Goal: Transaction & Acquisition: Purchase product/service

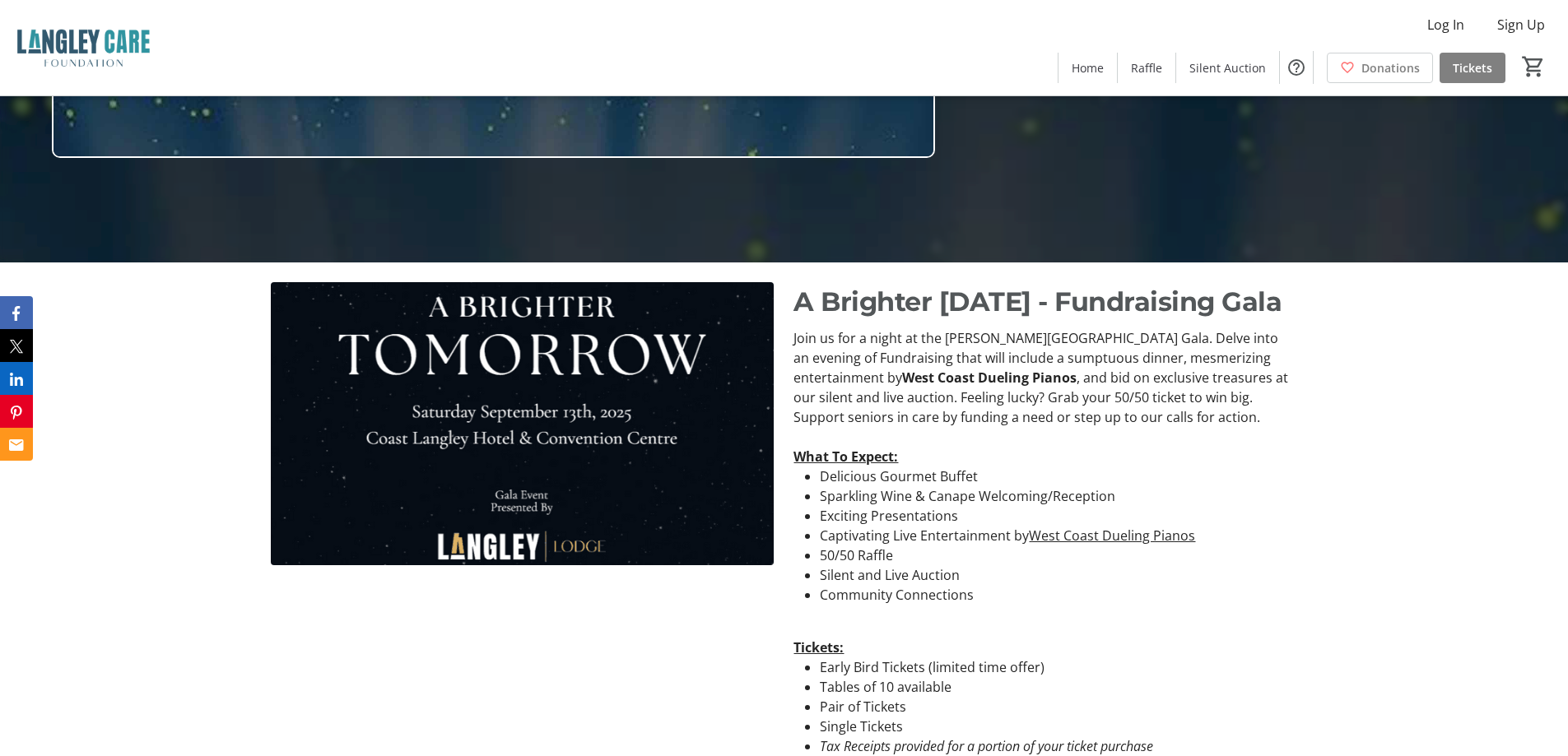
scroll to position [82, 0]
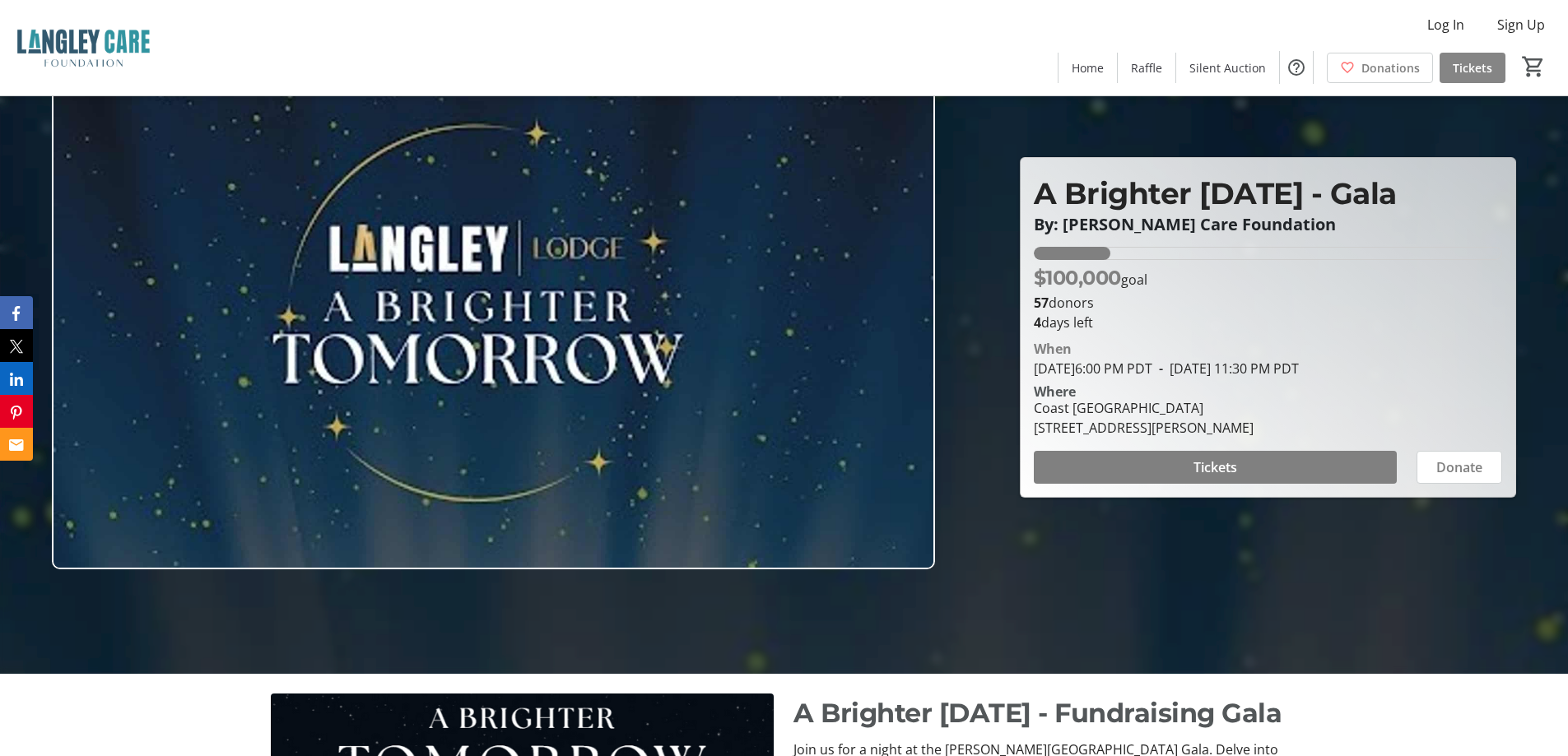
click at [1461, 65] on span "Tickets" at bounding box center [1472, 68] width 40 height 18
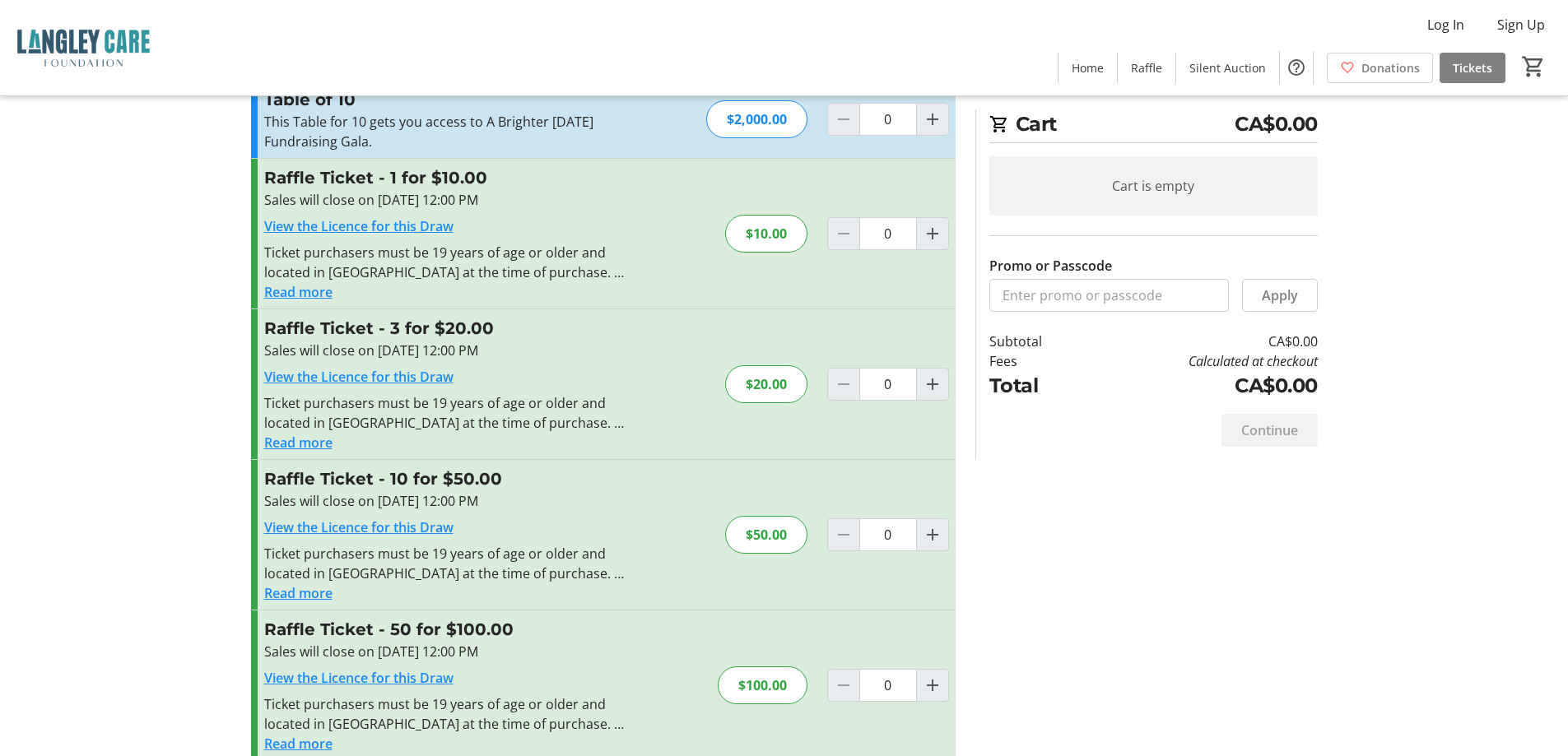
scroll to position [236, 0]
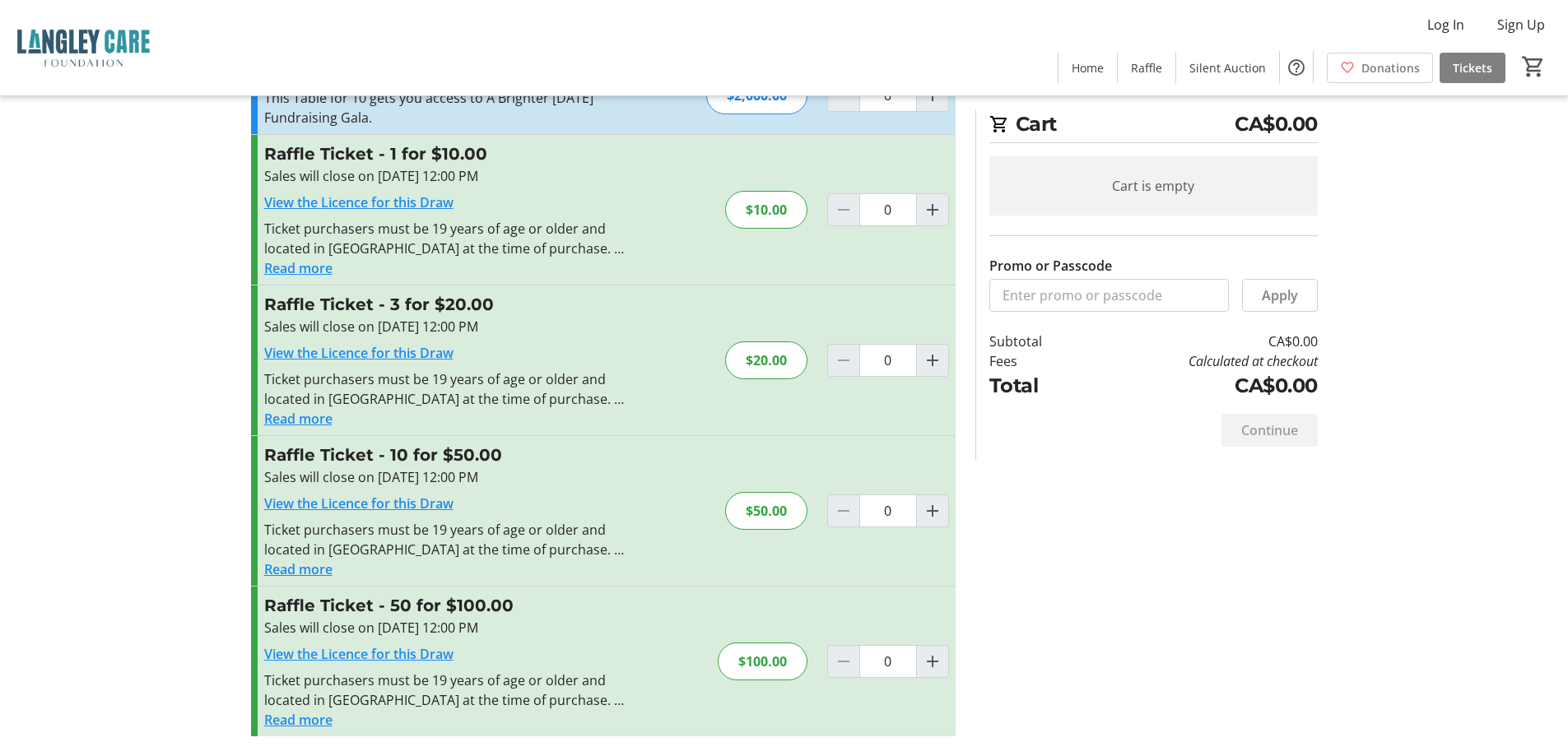
click at [971, 493] on div "Promo or Passcode Apply Single Ticket This ticket gets you access to A Brighter…" at bounding box center [784, 327] width 1086 height 857
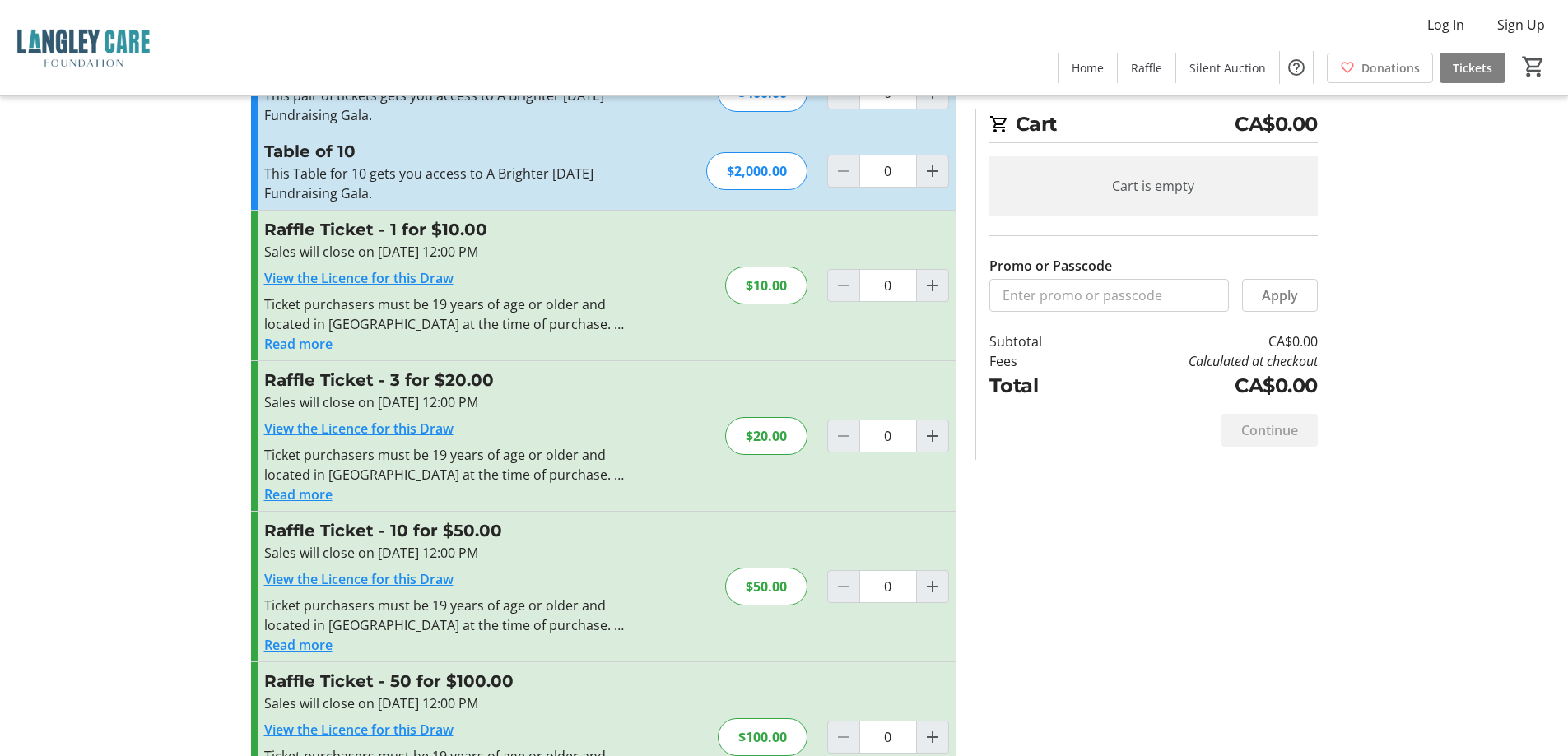
scroll to position [0, 0]
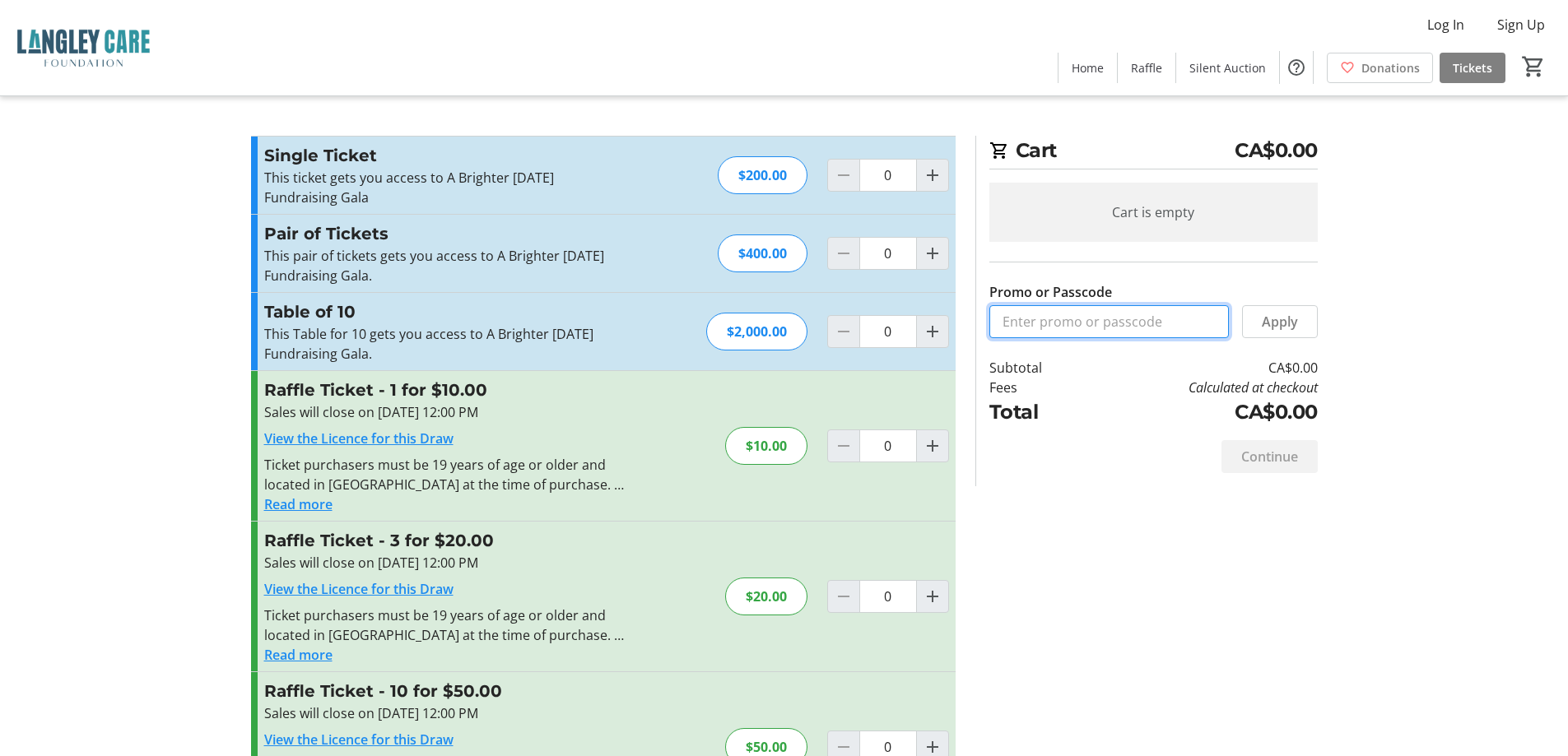
click at [1104, 323] on input "Promo or Passcode" at bounding box center [1108, 321] width 239 height 33
paste input "[PERSON_NAME] Group 2025"
type input "[PERSON_NAME] Group 2025"
click at [1286, 320] on span "Apply" at bounding box center [1279, 321] width 36 height 19
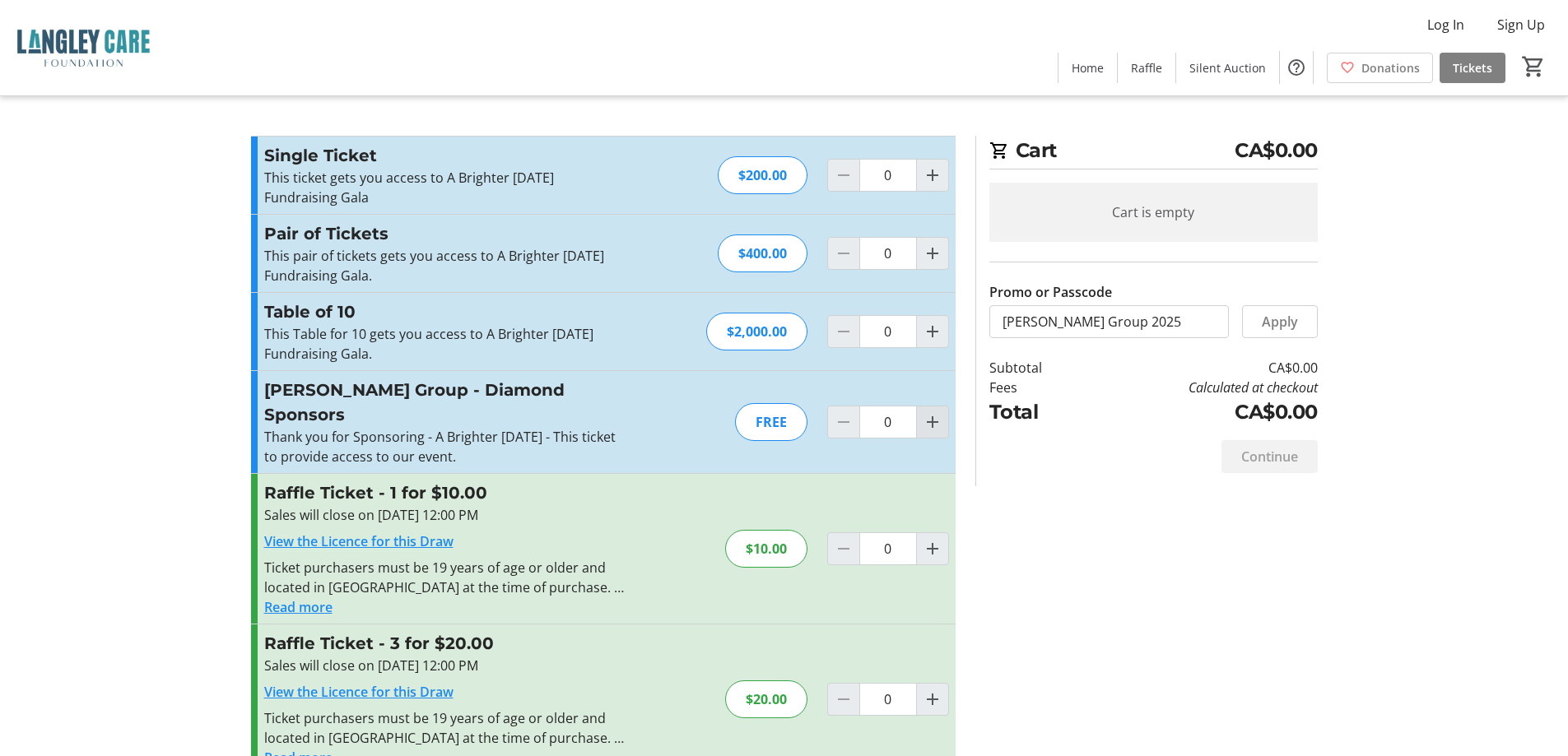
click at [935, 415] on mat-icon "Increment by one" at bounding box center [932, 422] width 19 height 19
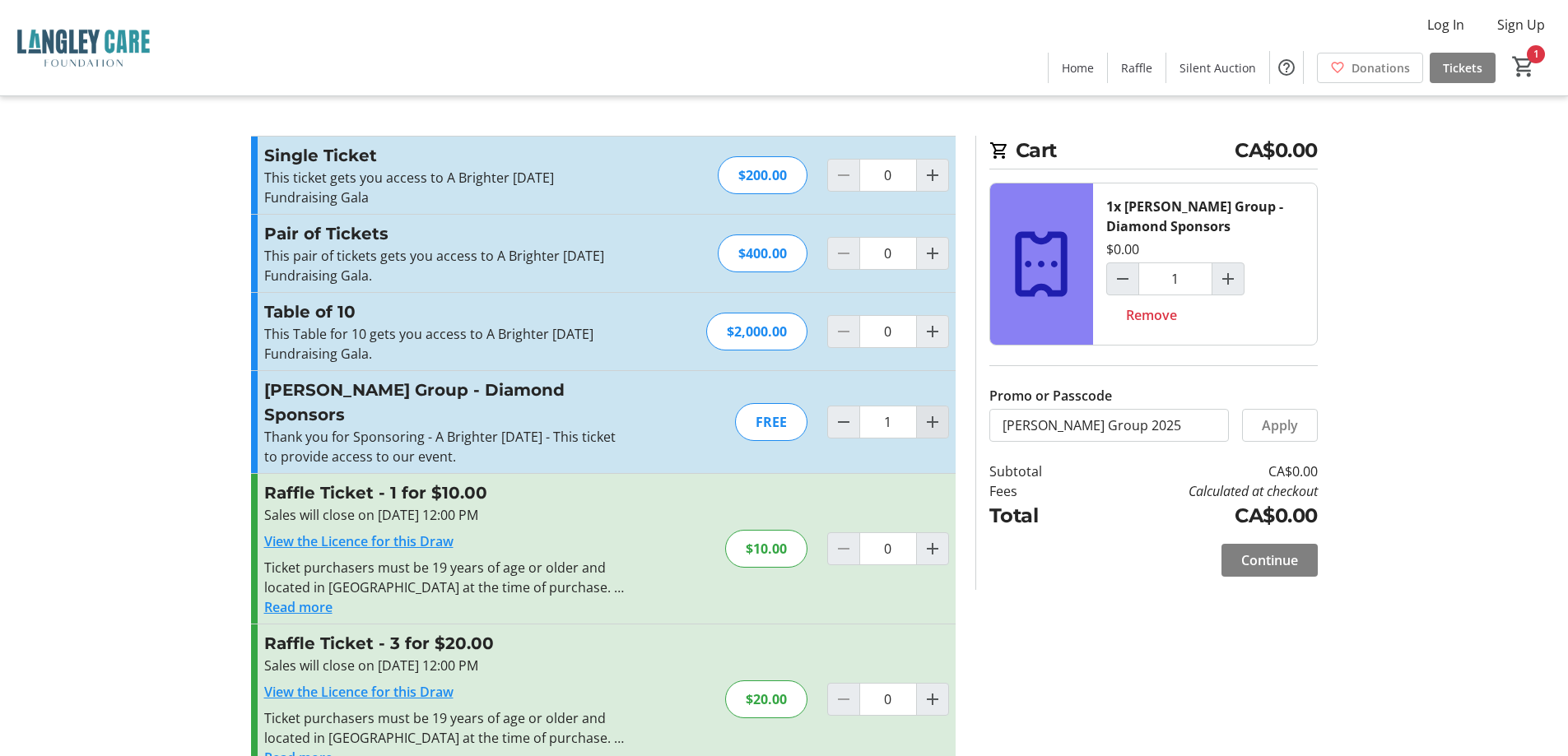
click at [935, 415] on mat-icon "Increment by one" at bounding box center [932, 422] width 19 height 19
type input "3"
click at [935, 415] on mat-icon "Increment by one" at bounding box center [932, 422] width 19 height 19
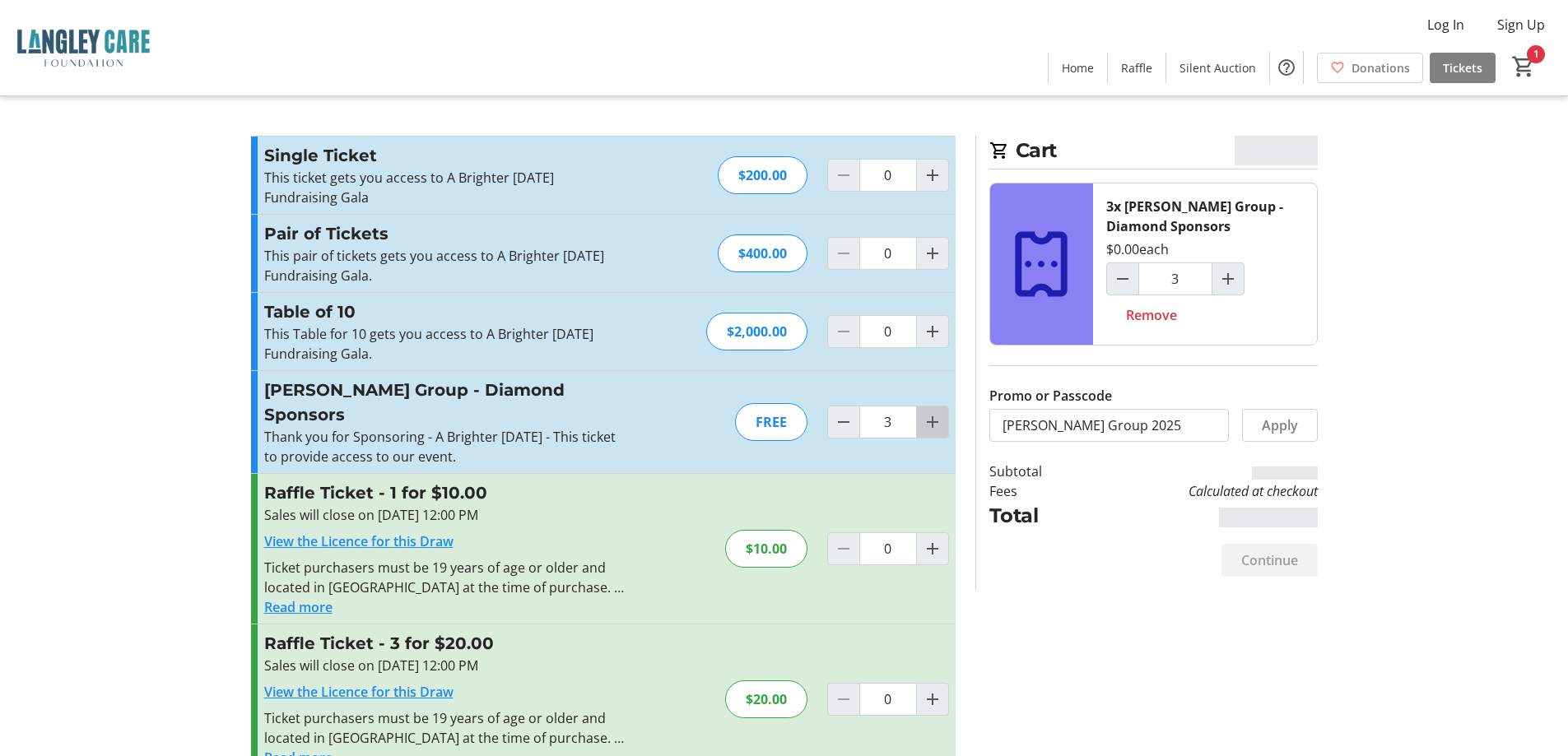
type input "4"
click at [935, 415] on mat-icon "Increment by one" at bounding box center [932, 422] width 19 height 19
type input "5"
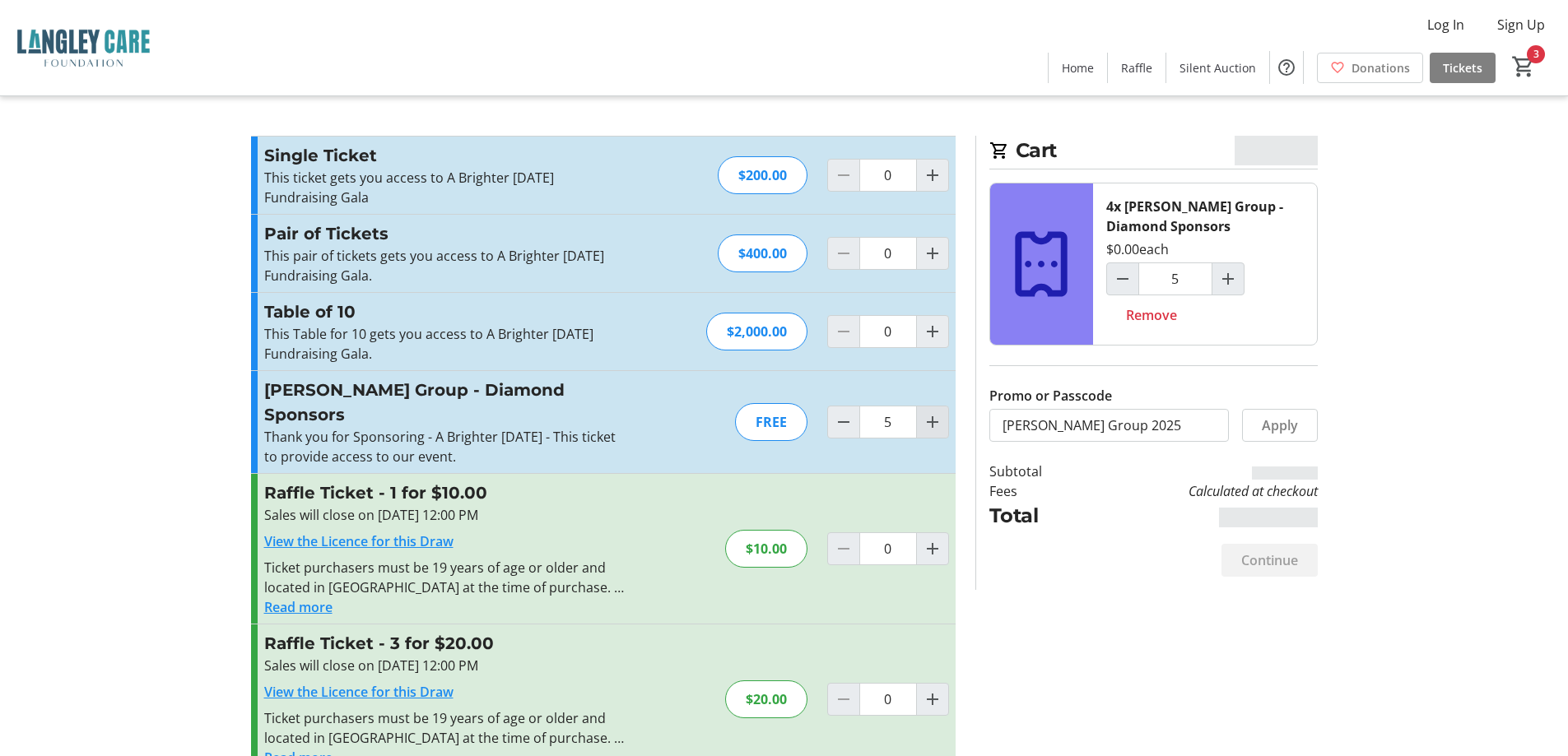
click at [935, 415] on mat-icon "Increment by one" at bounding box center [932, 422] width 19 height 19
type input "6"
click at [1275, 563] on span "Continue" at bounding box center [1269, 560] width 56 height 19
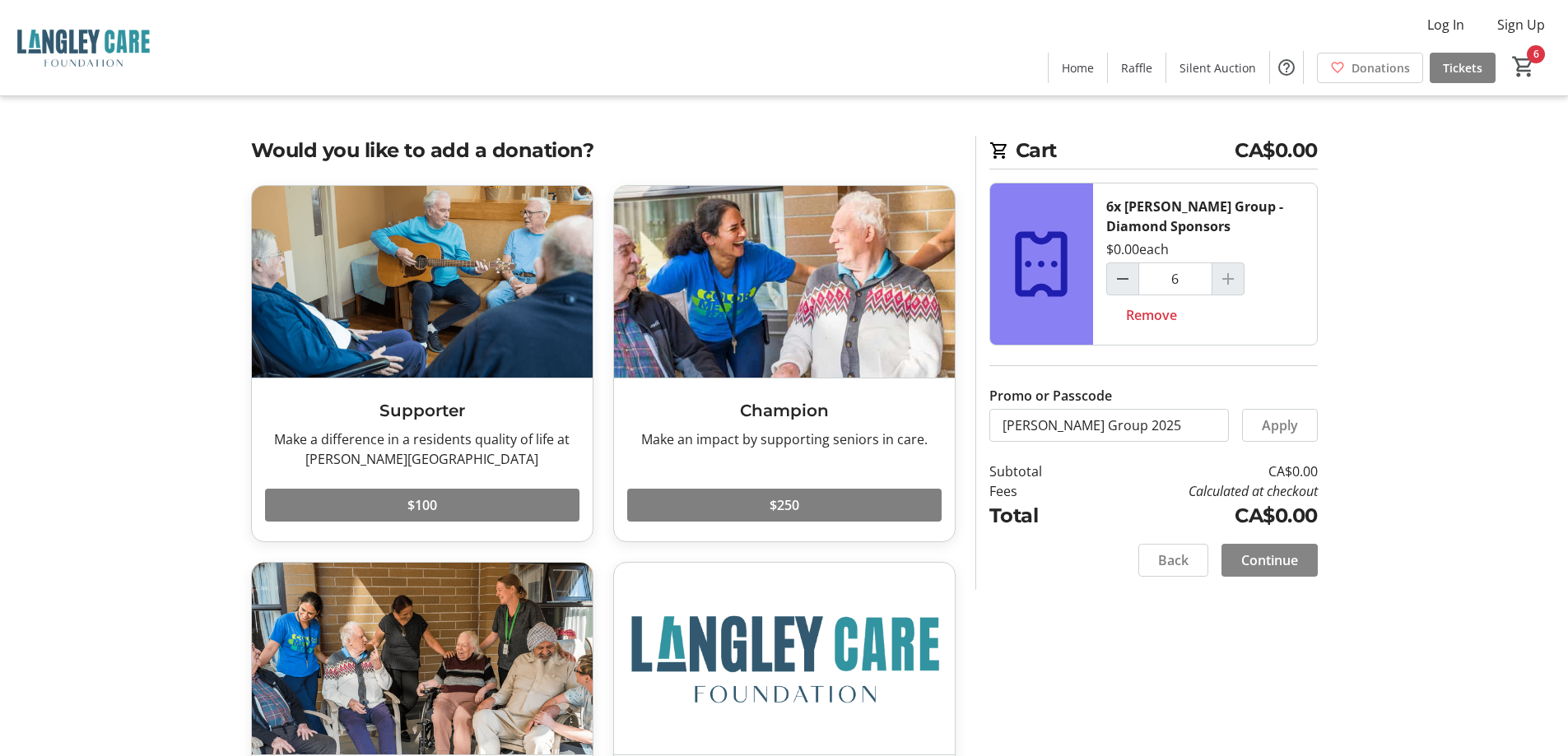
click at [1273, 560] on span "Continue" at bounding box center [1269, 560] width 56 height 19
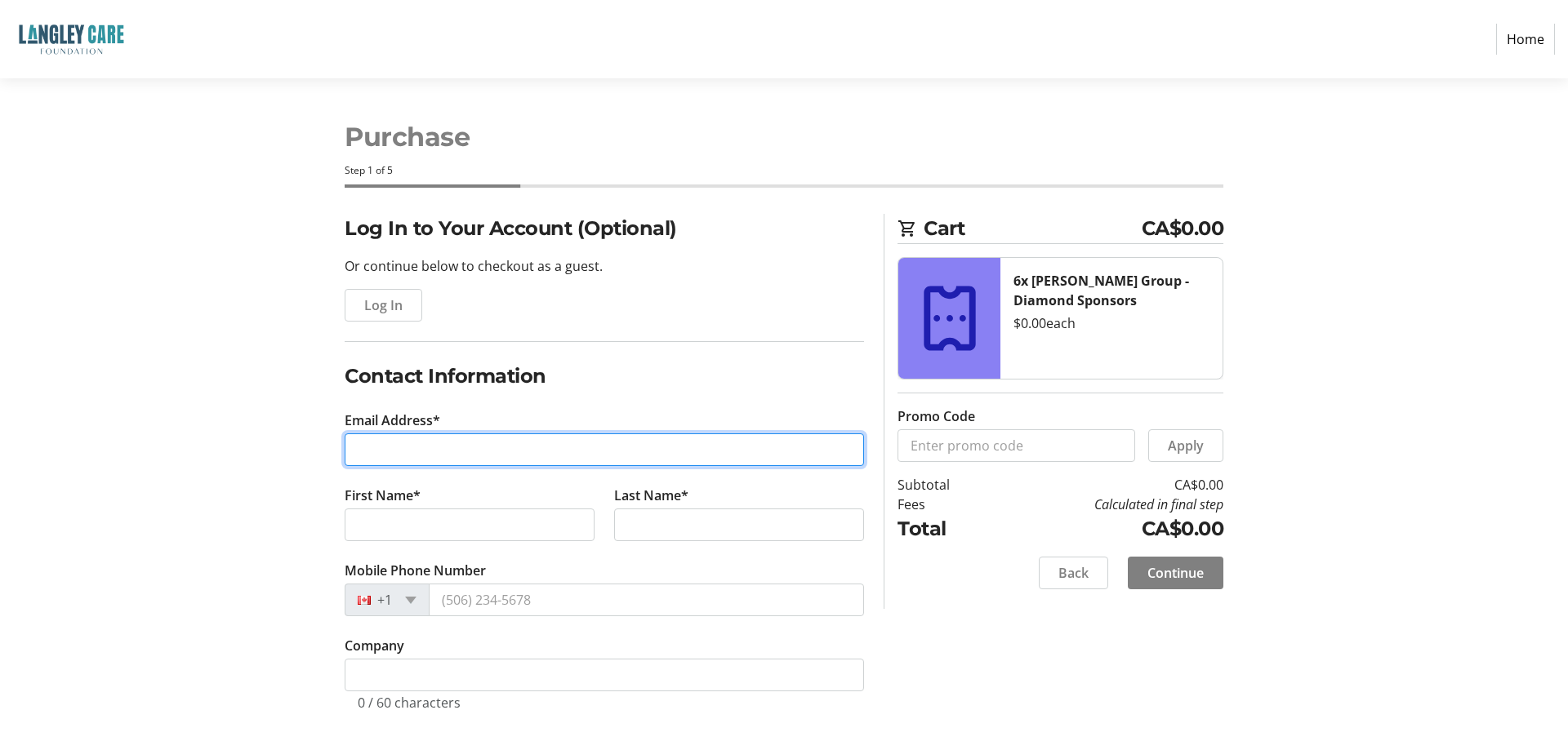
click at [454, 452] on input "Email Address*" at bounding box center [604, 449] width 519 height 32
type input "[PERSON_NAME][EMAIL_ADDRESS][DOMAIN_NAME]"
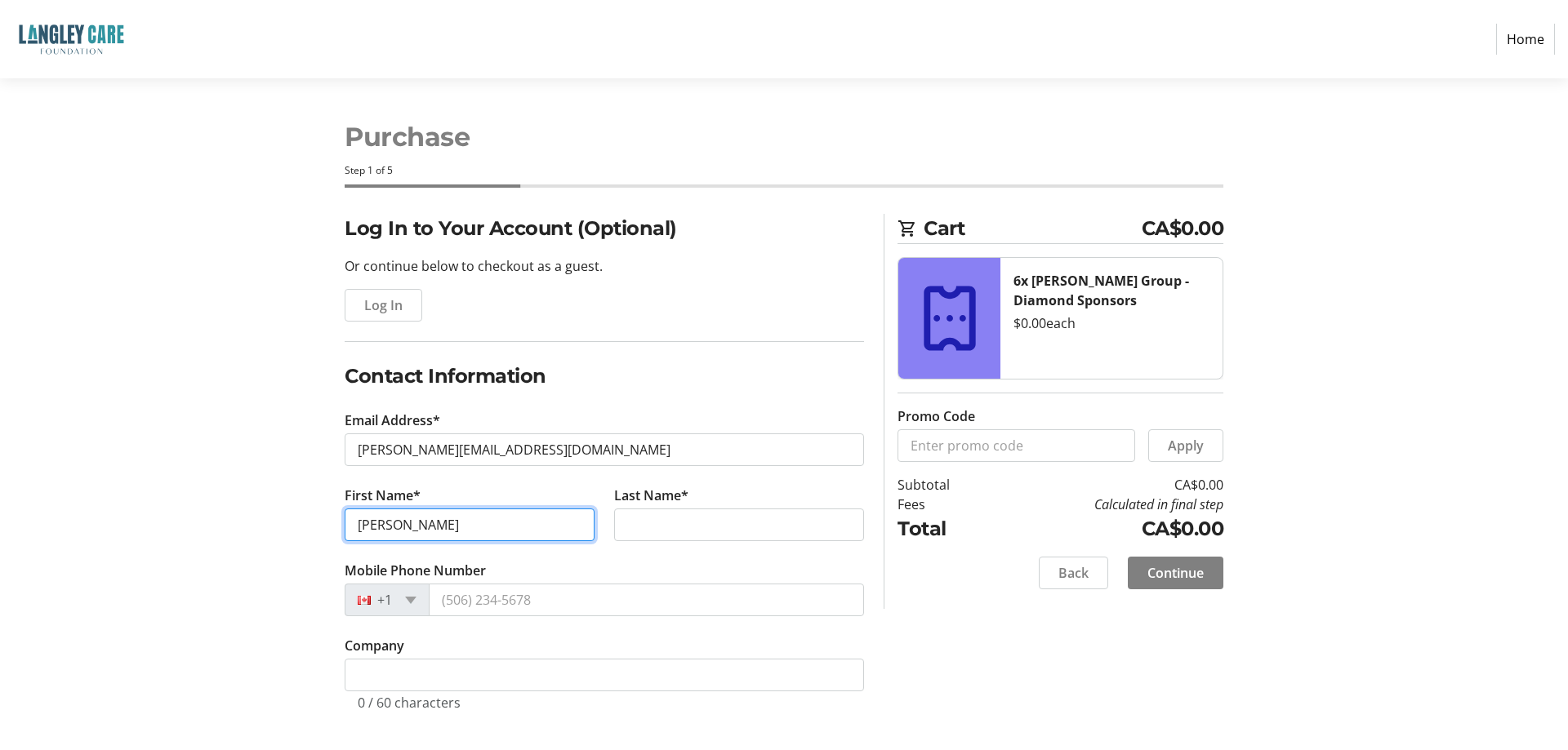
type input "[PERSON_NAME]"
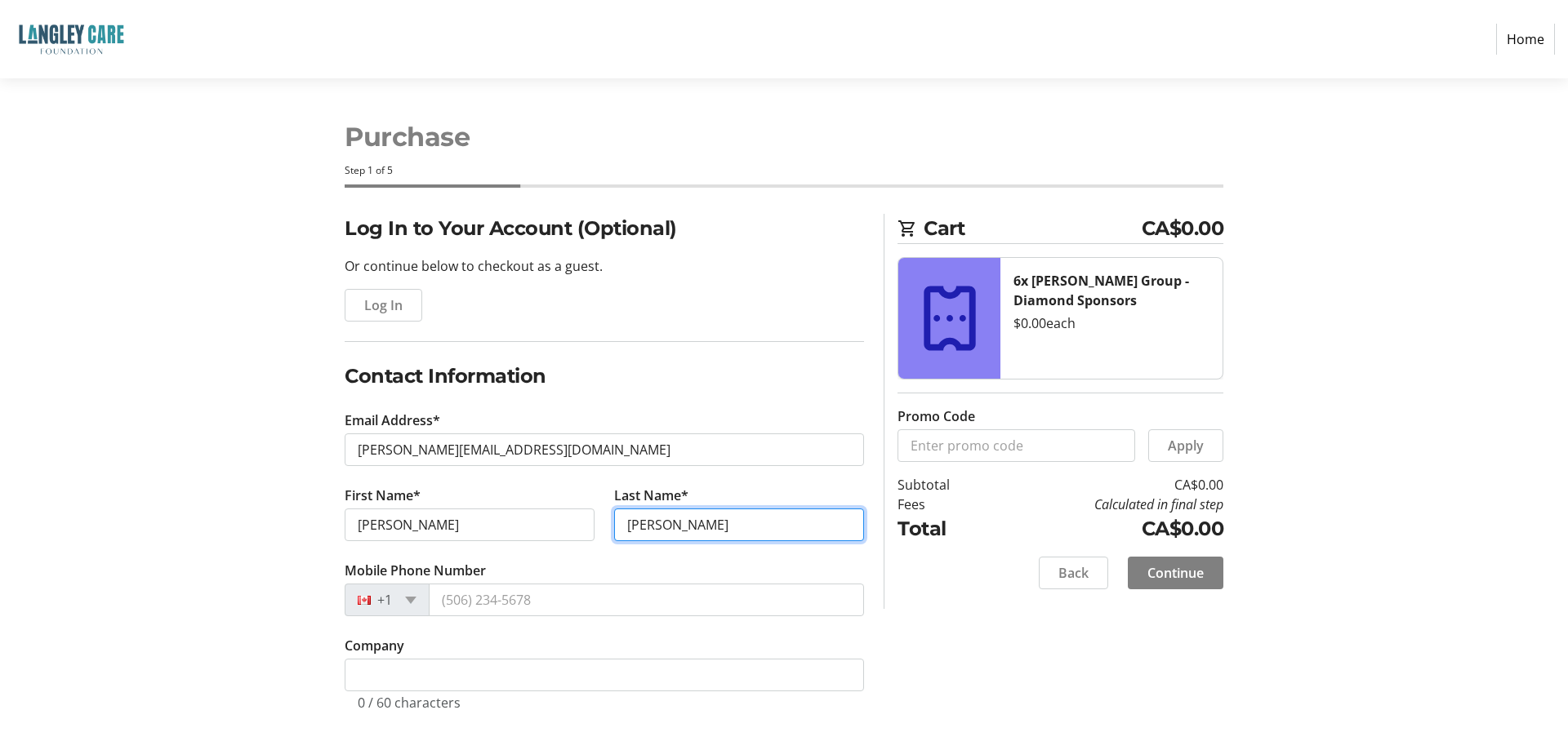
type input "[PERSON_NAME]"
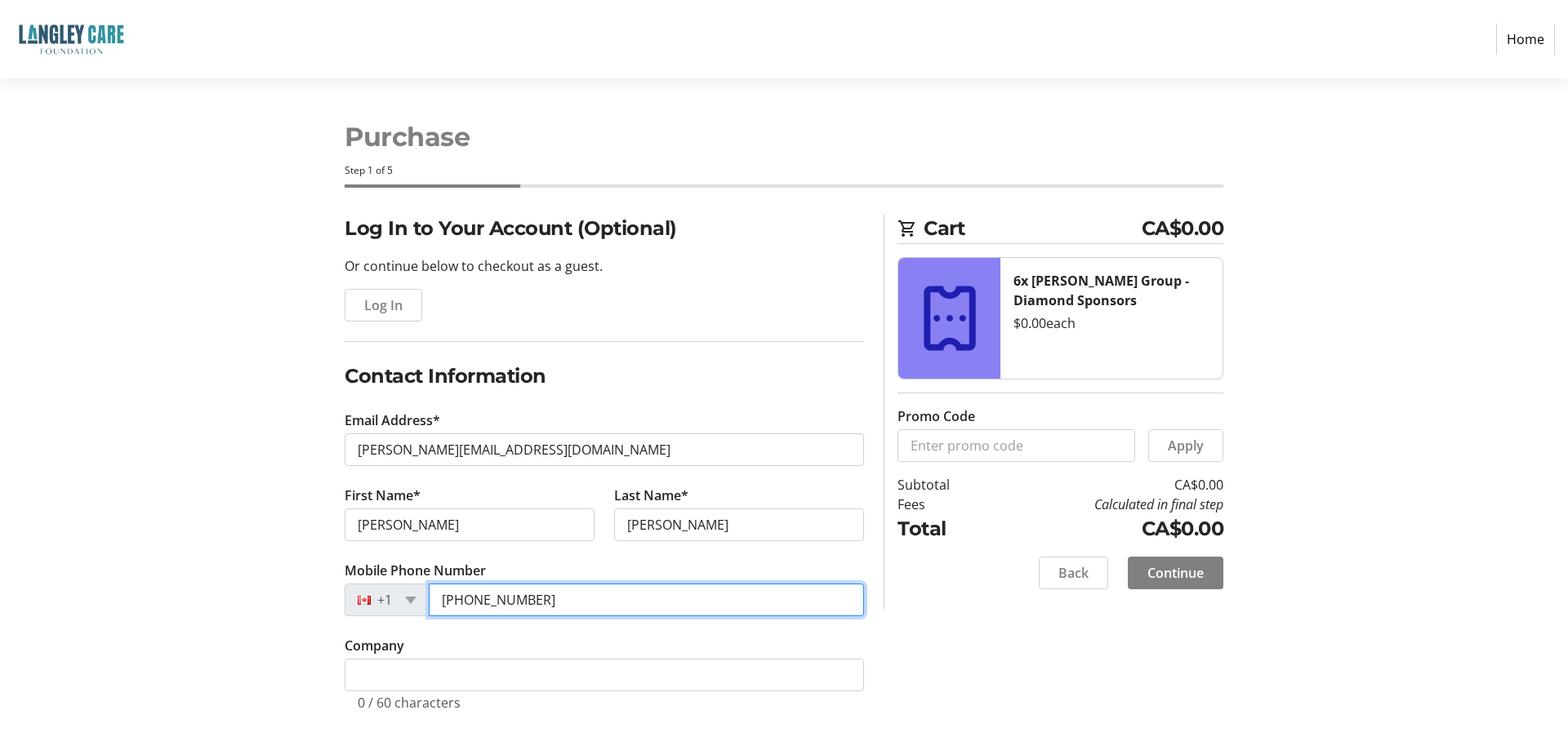
type input "[PHONE_NUMBER]"
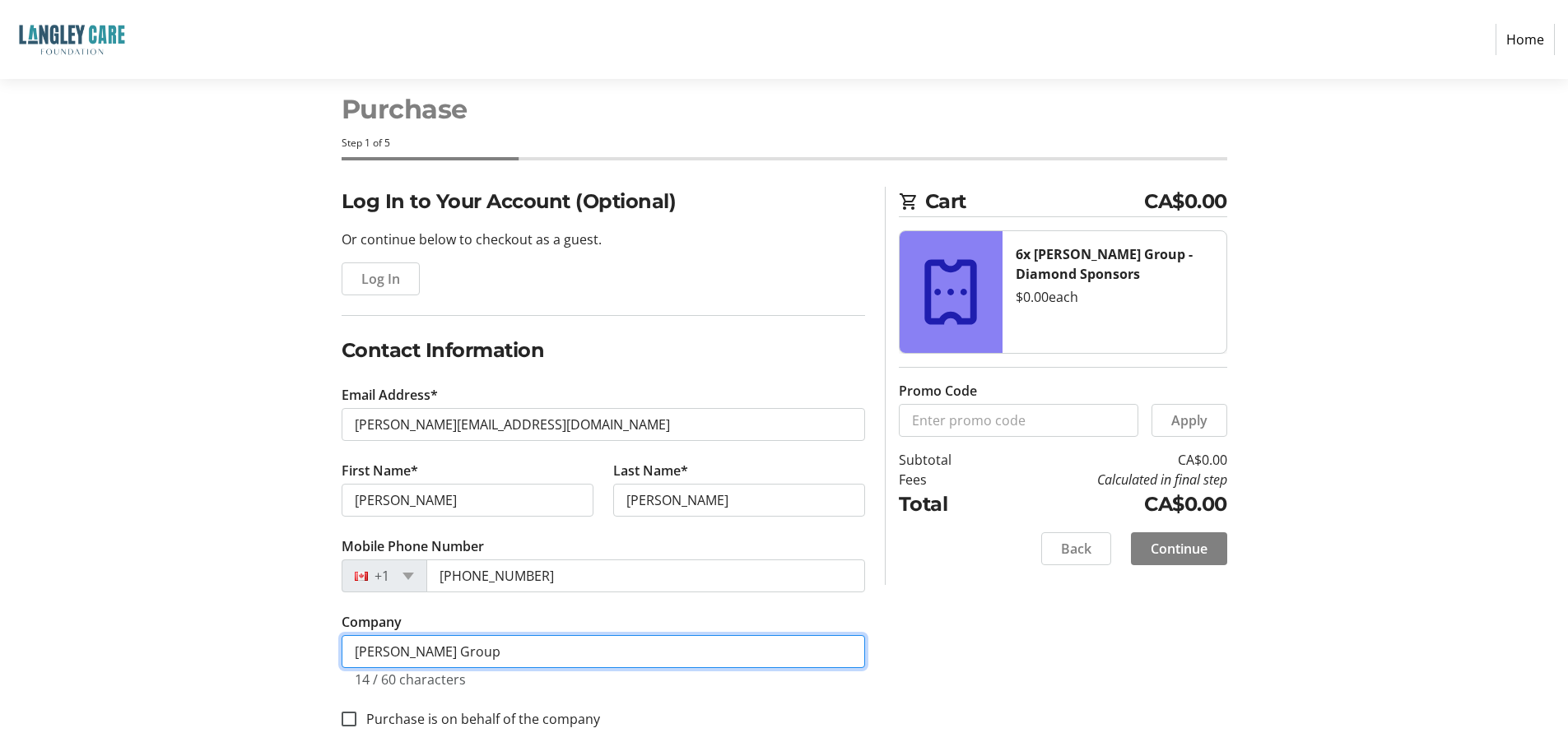
scroll to position [41, 0]
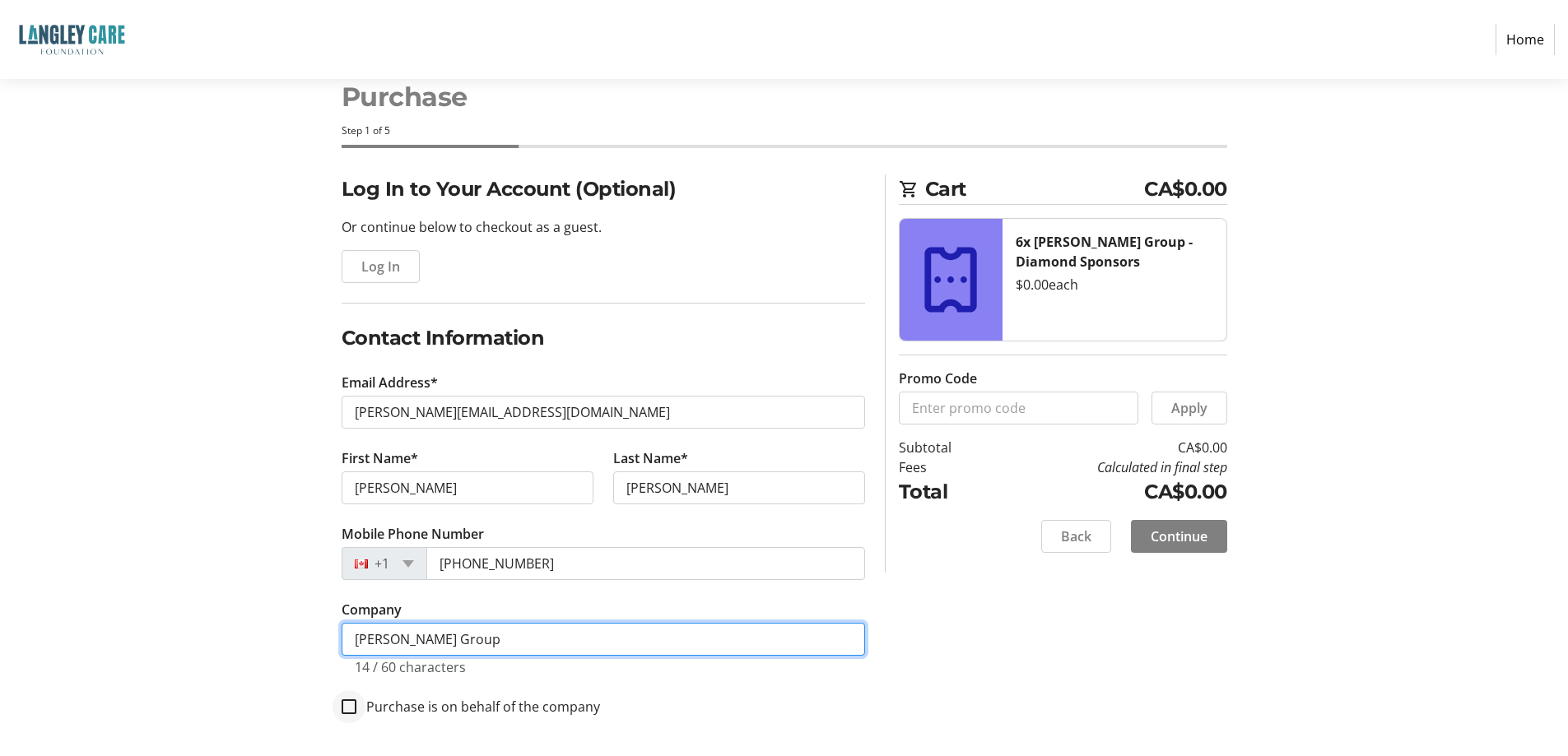
type input "[PERSON_NAME] Group"
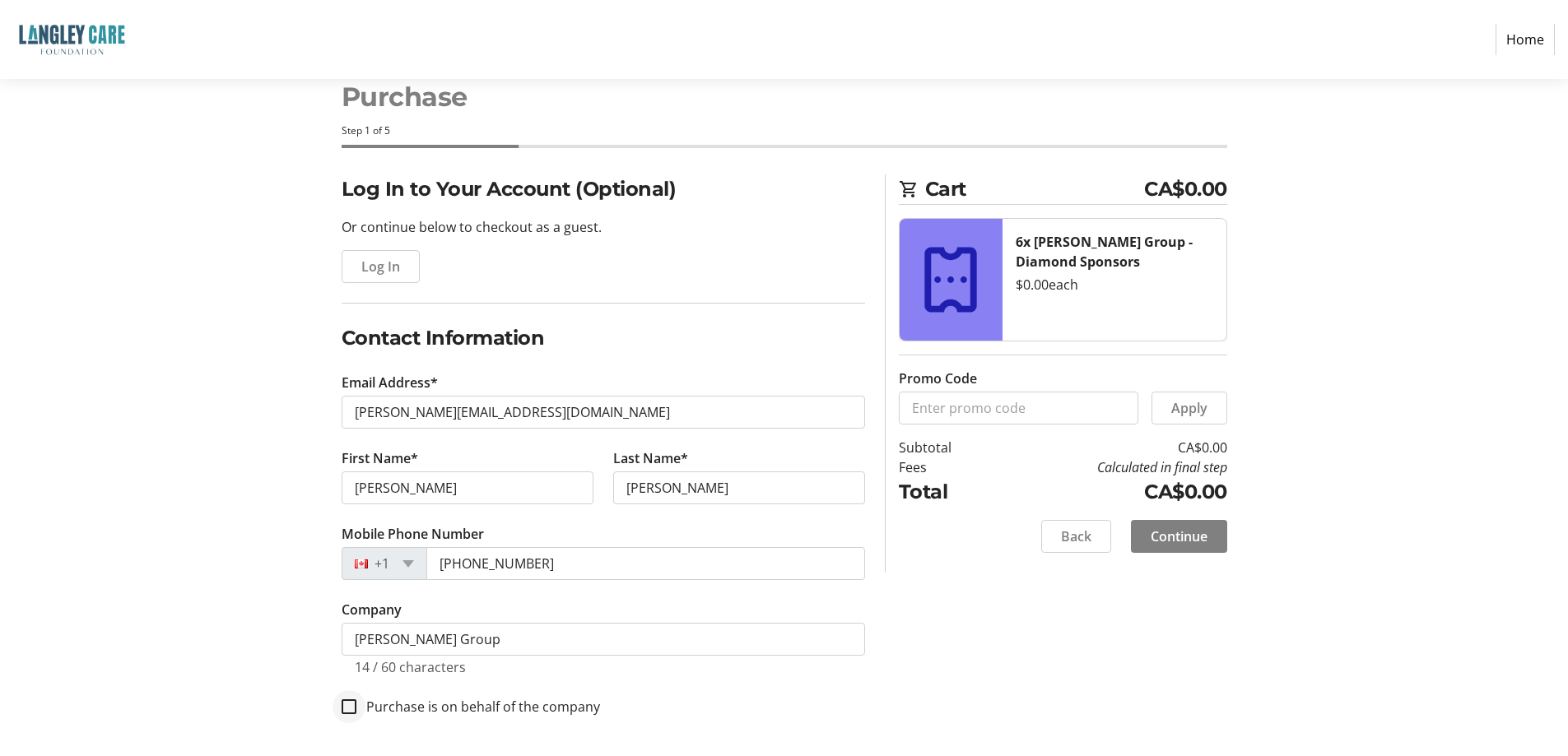
click at [340, 701] on div at bounding box center [349, 707] width 40 height 40
checkbox input "true"
click at [1202, 541] on span "Continue" at bounding box center [1179, 536] width 56 height 19
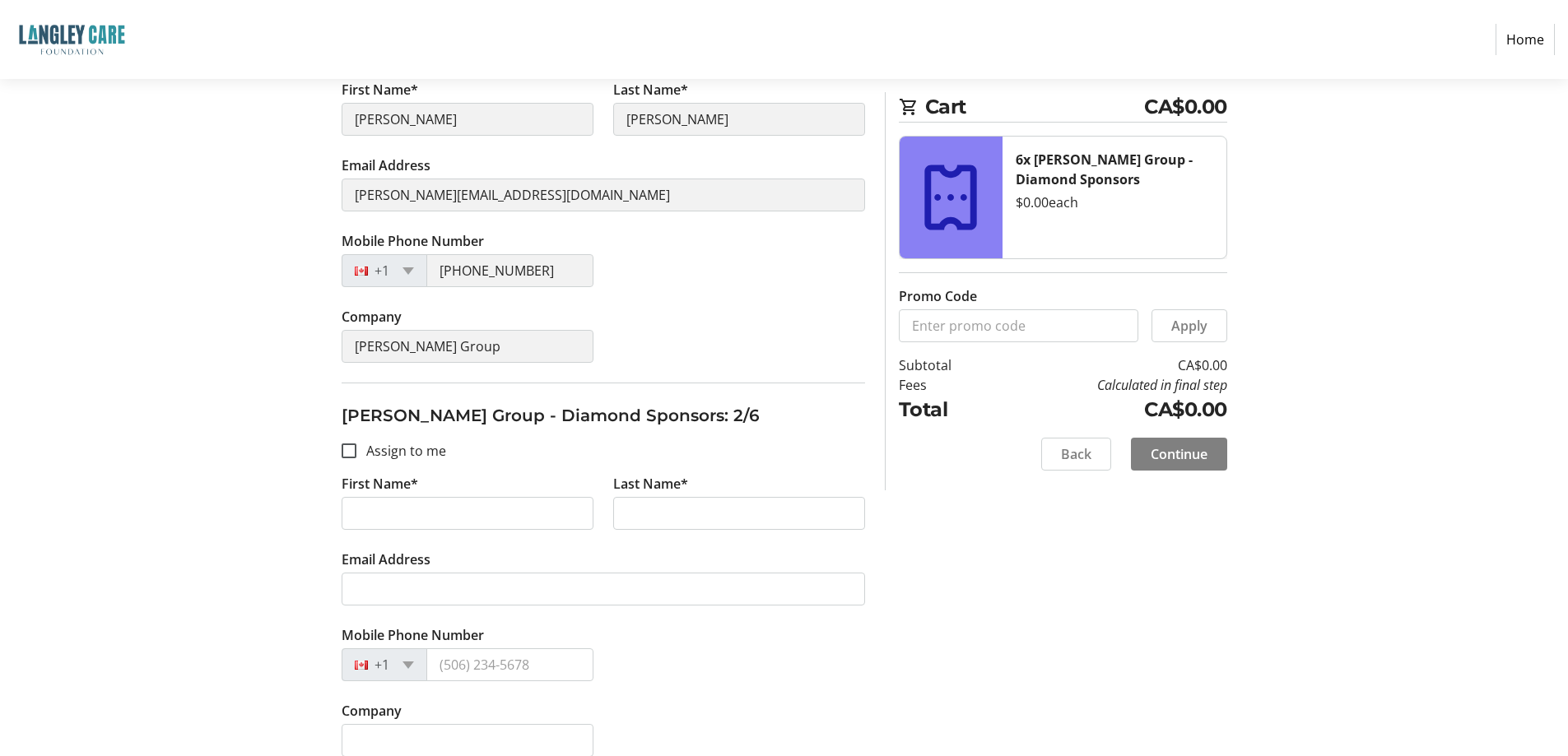
scroll to position [329, 0]
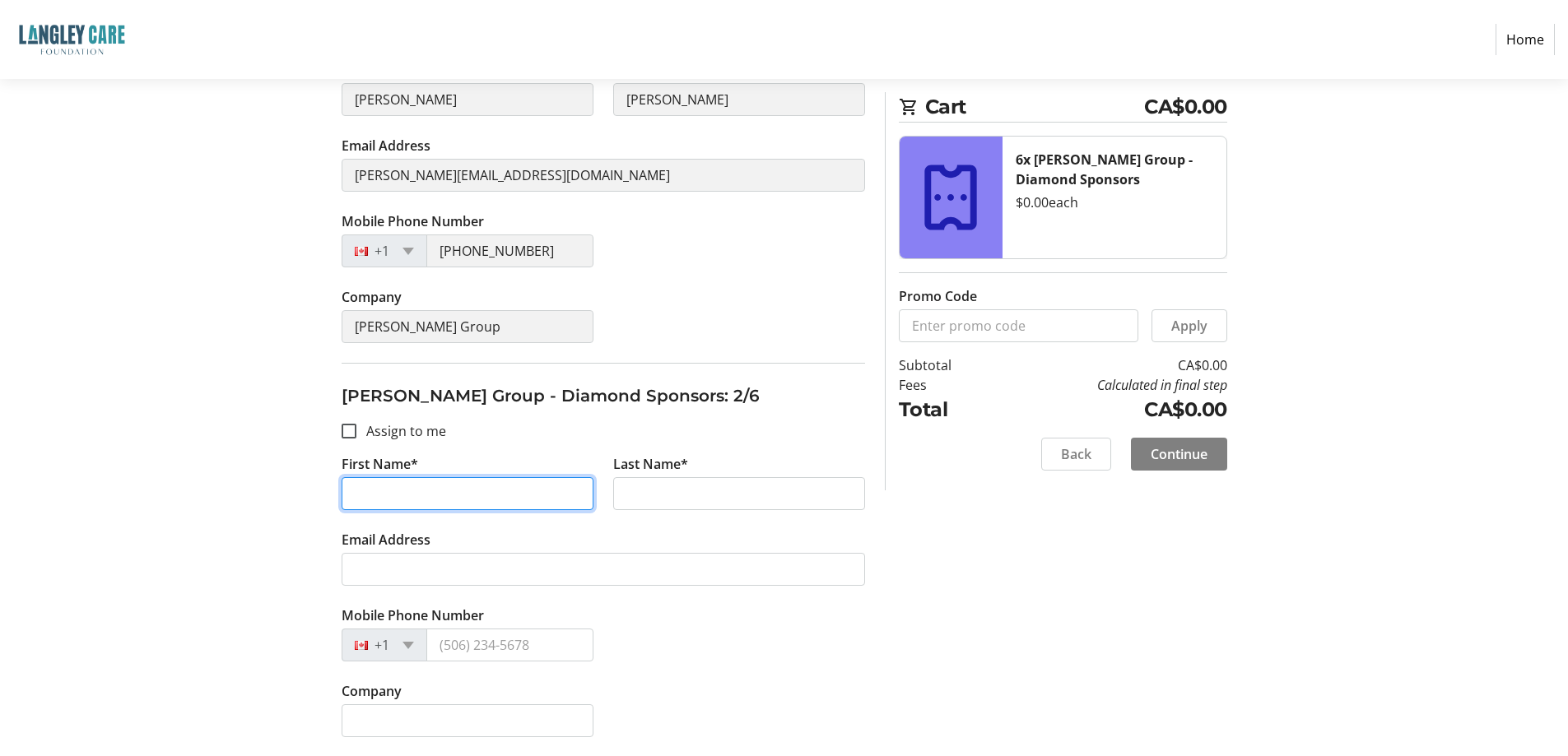
click at [432, 503] on input "First Name*" at bounding box center [467, 493] width 251 height 33
type input "Cam"
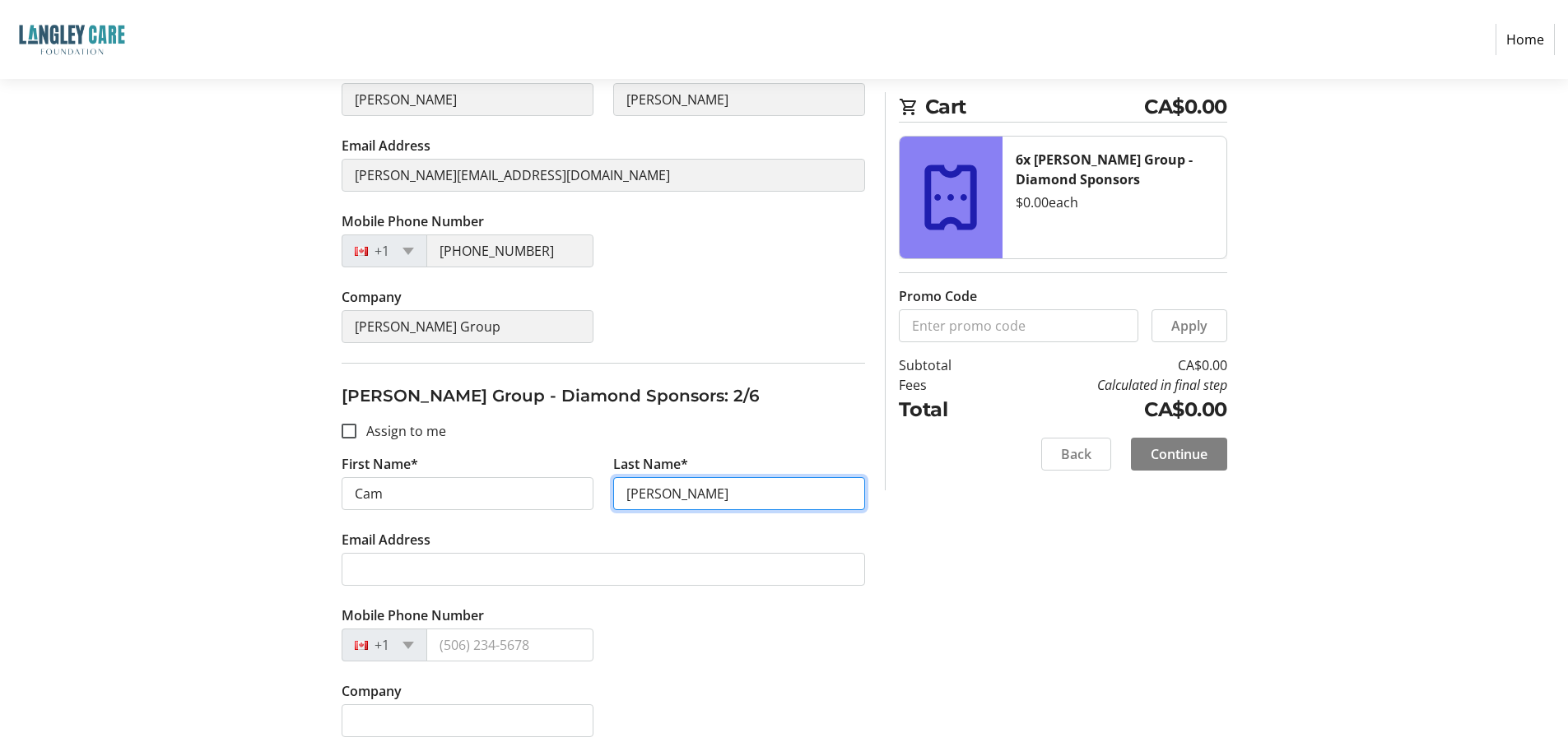
type input "[PERSON_NAME]"
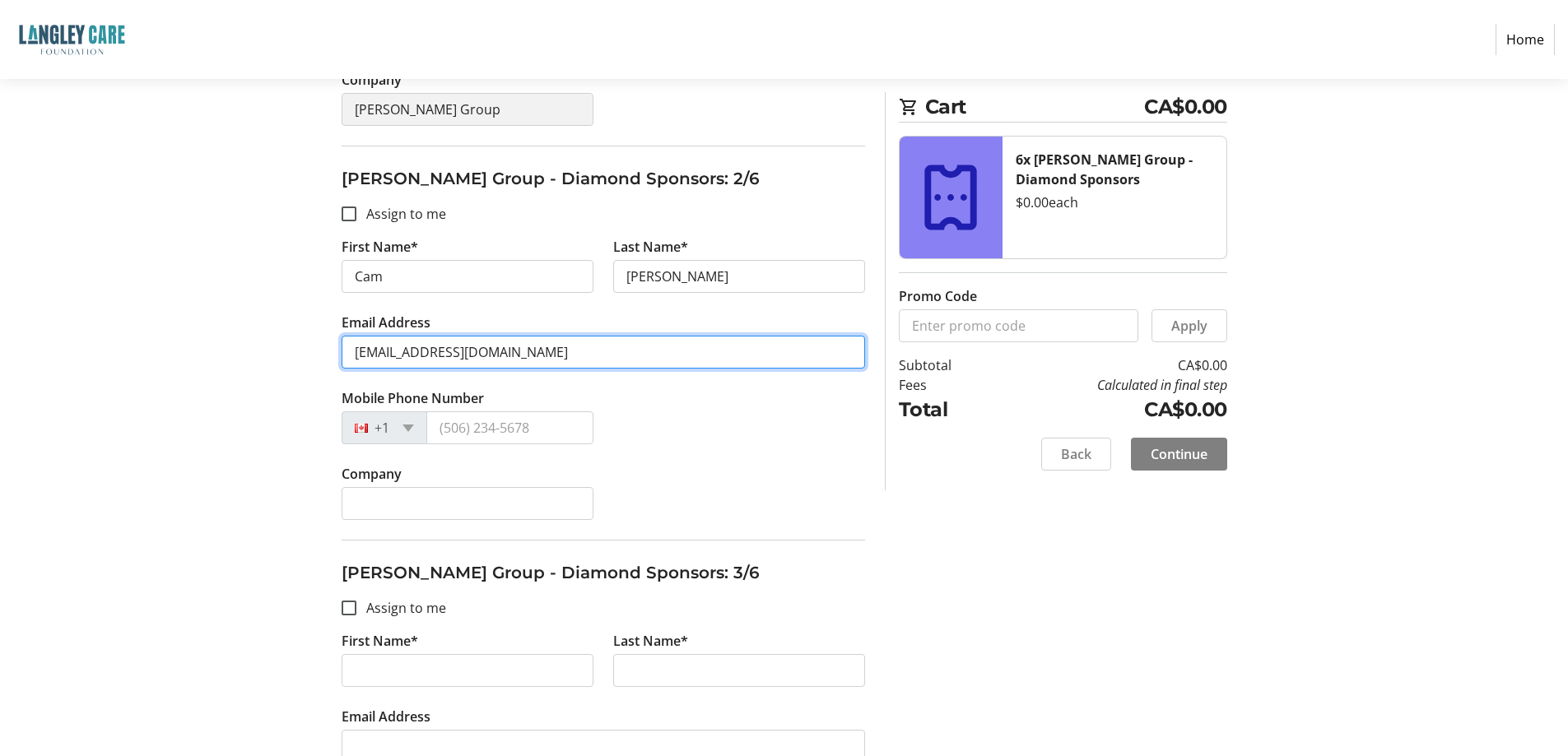
scroll to position [576, 0]
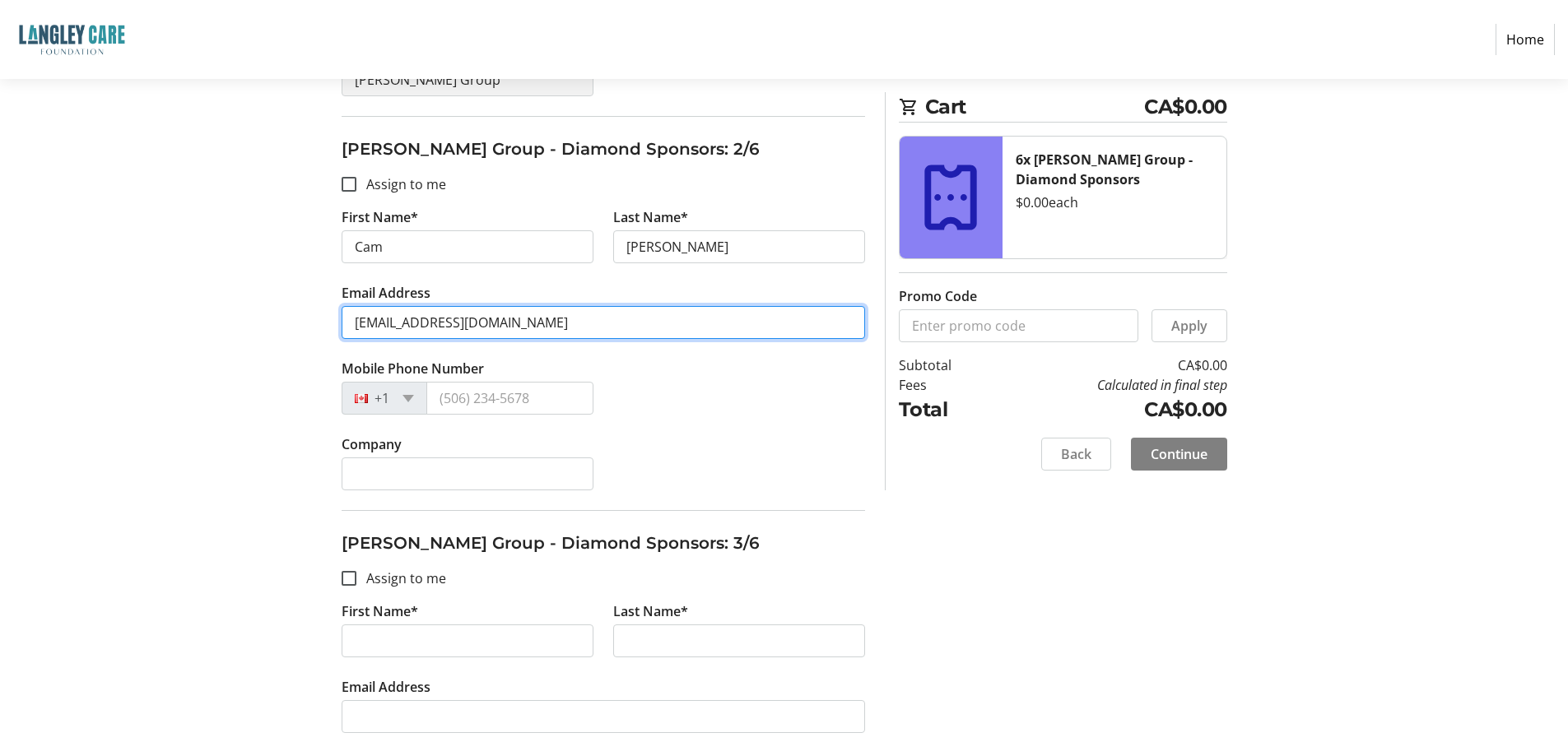
type input "[EMAIL_ADDRESS][DOMAIN_NAME]"
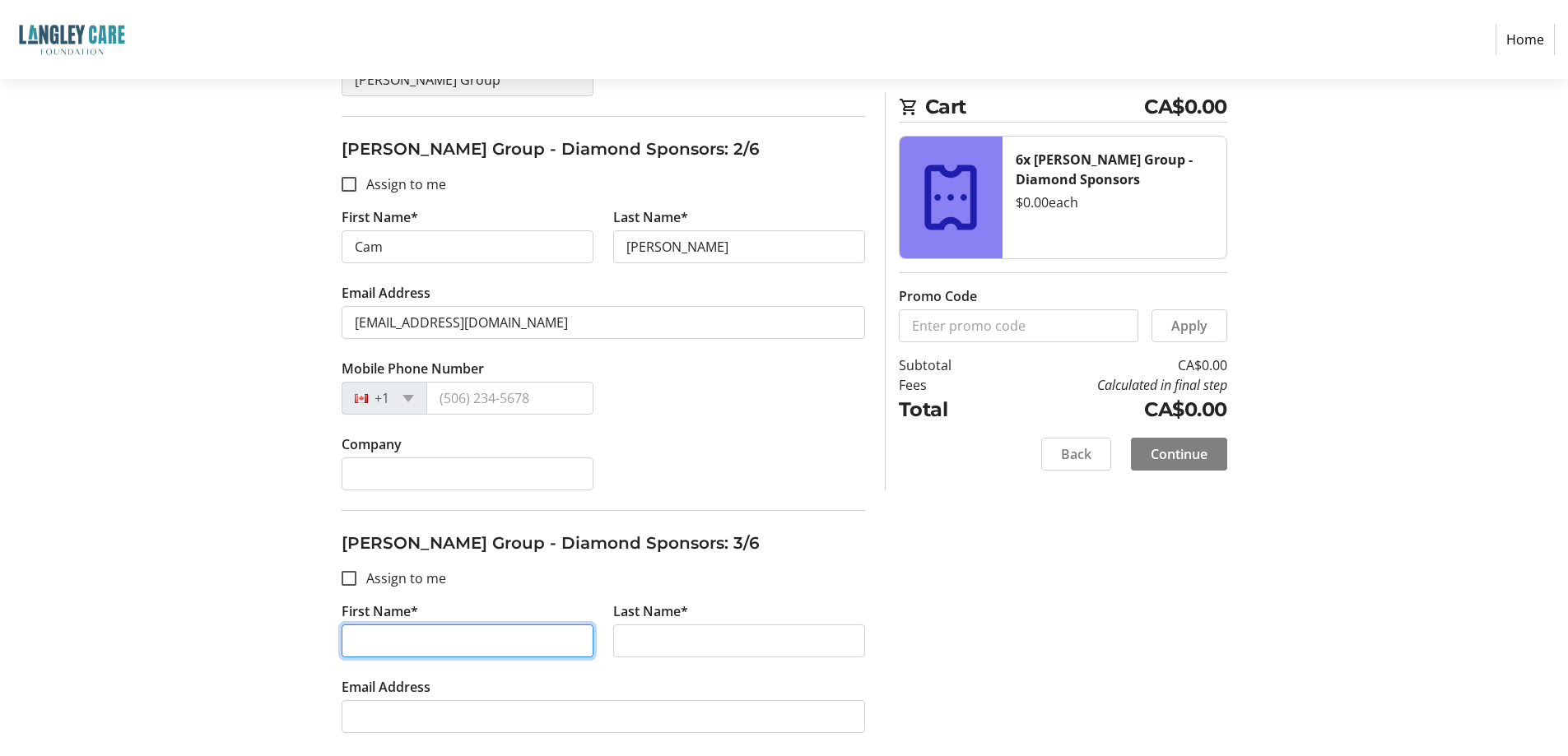
click at [411, 635] on input "First Name*" at bounding box center [467, 640] width 251 height 33
type input "Cam"
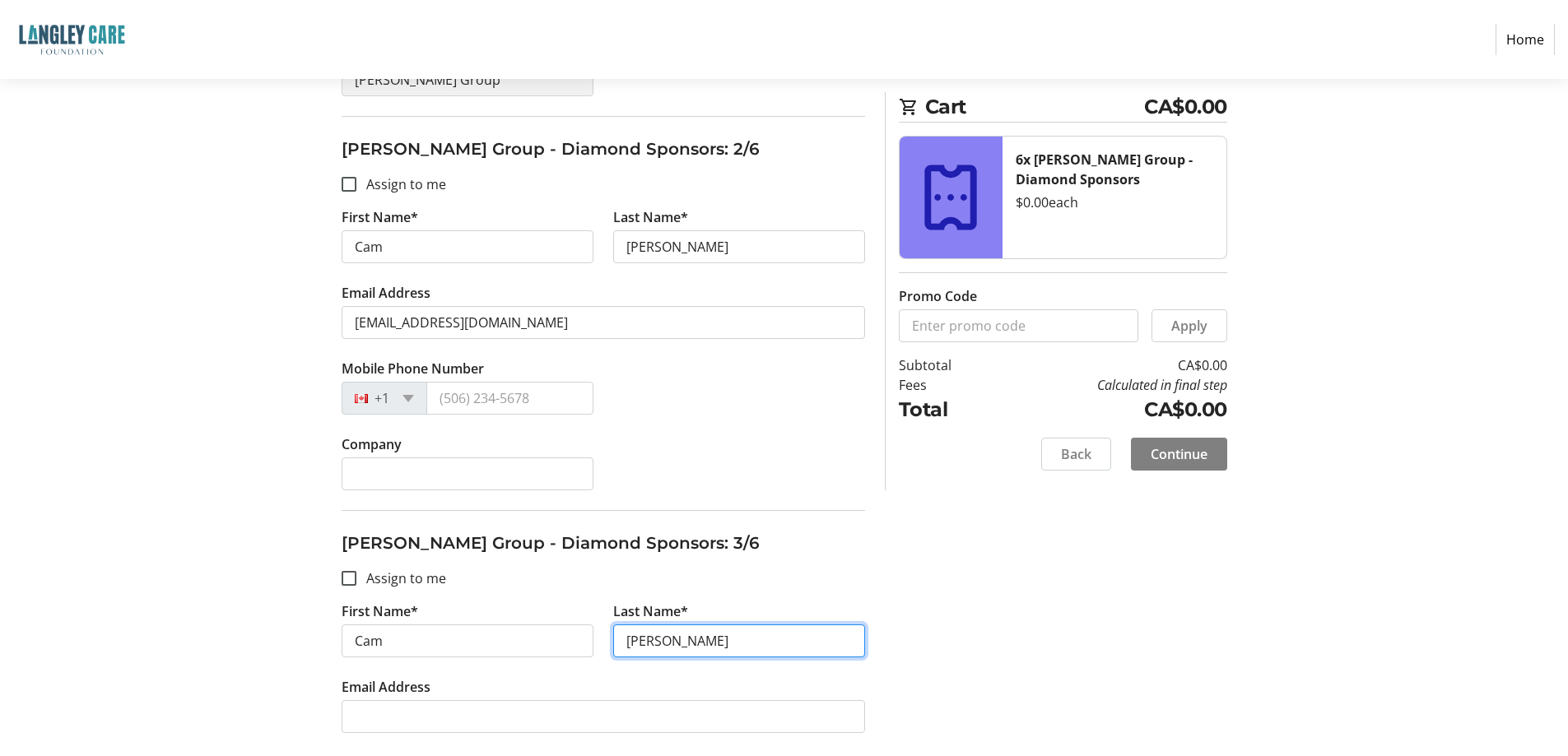
type input "[PERSON_NAME]"
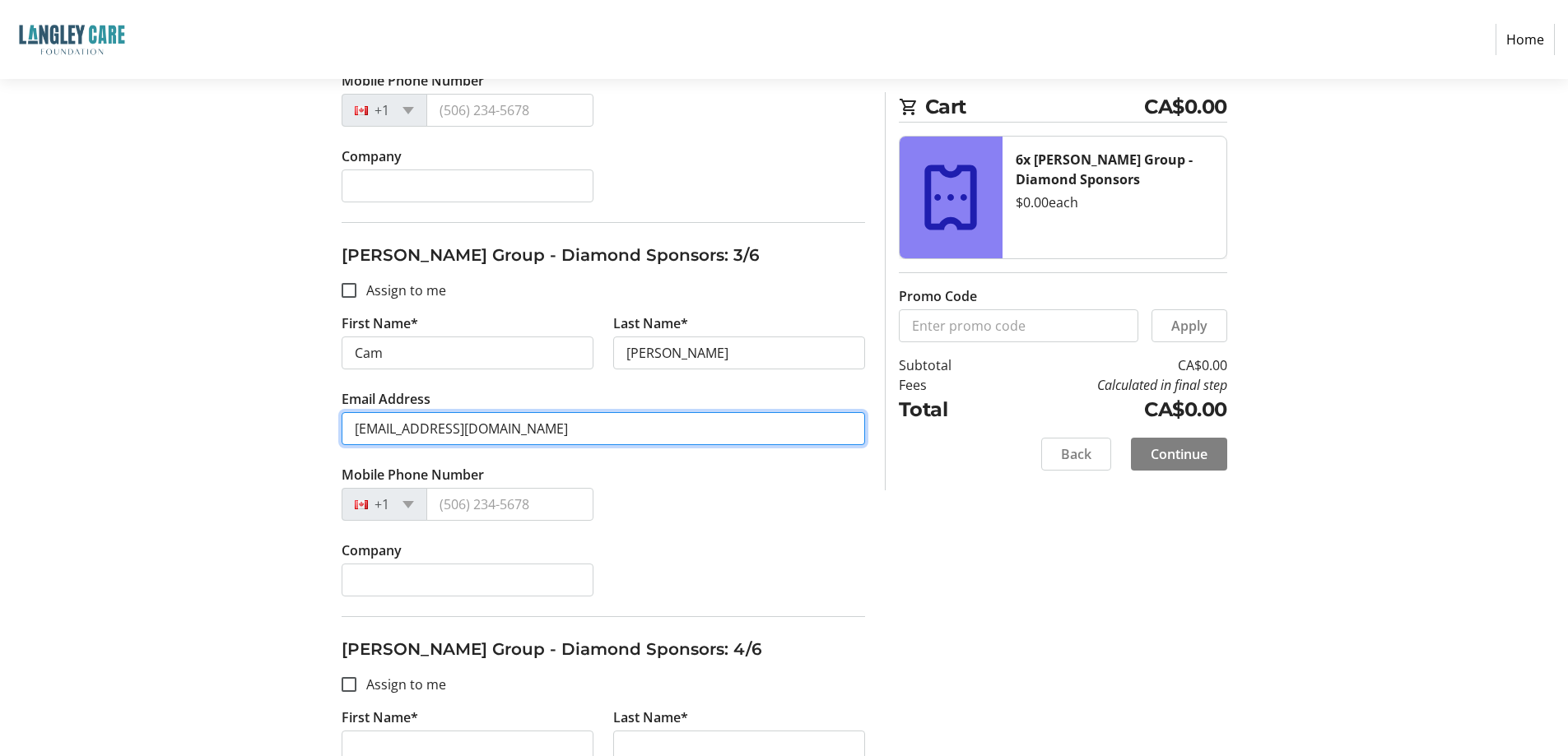
scroll to position [836, 0]
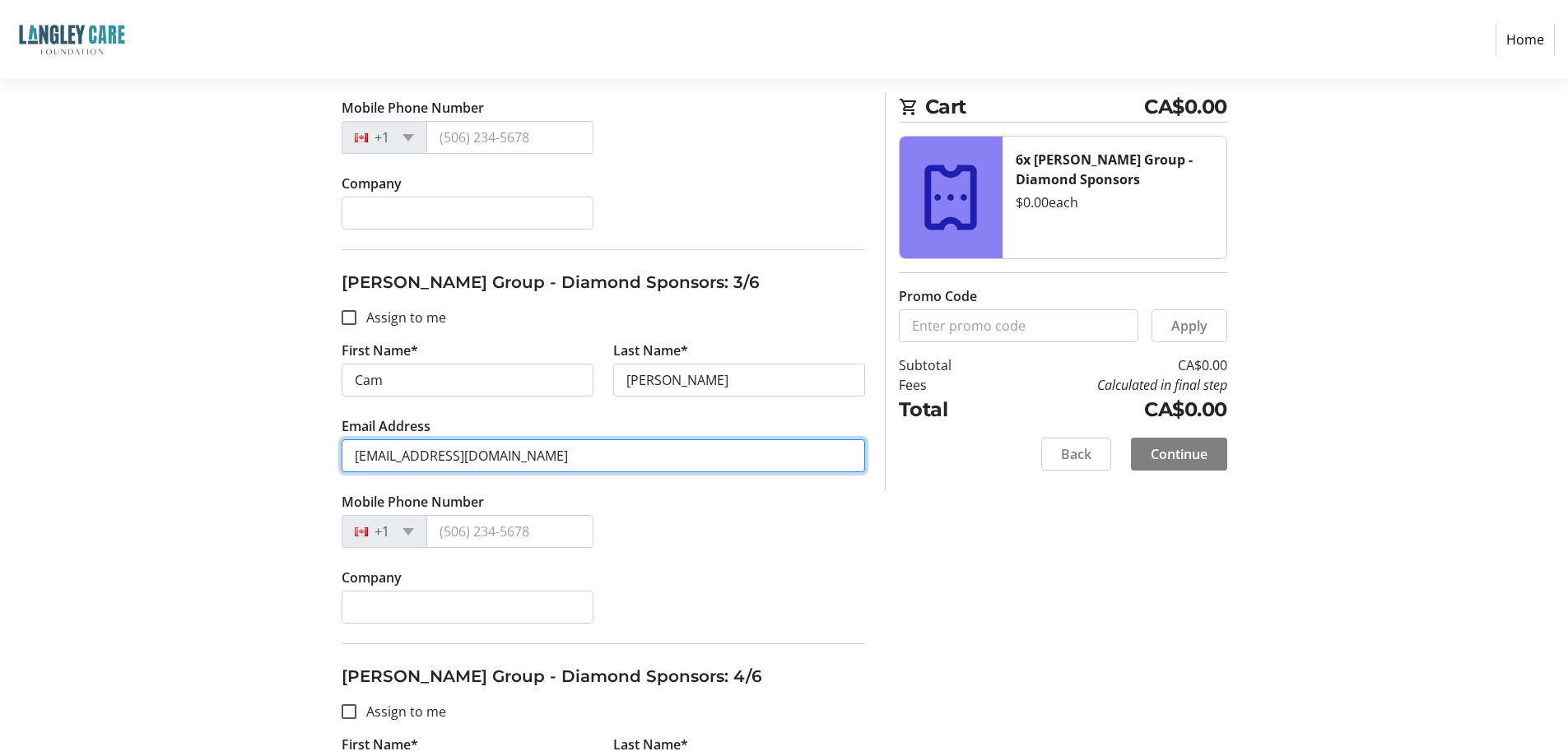
type input "[EMAIL_ADDRESS][DOMAIN_NAME]"
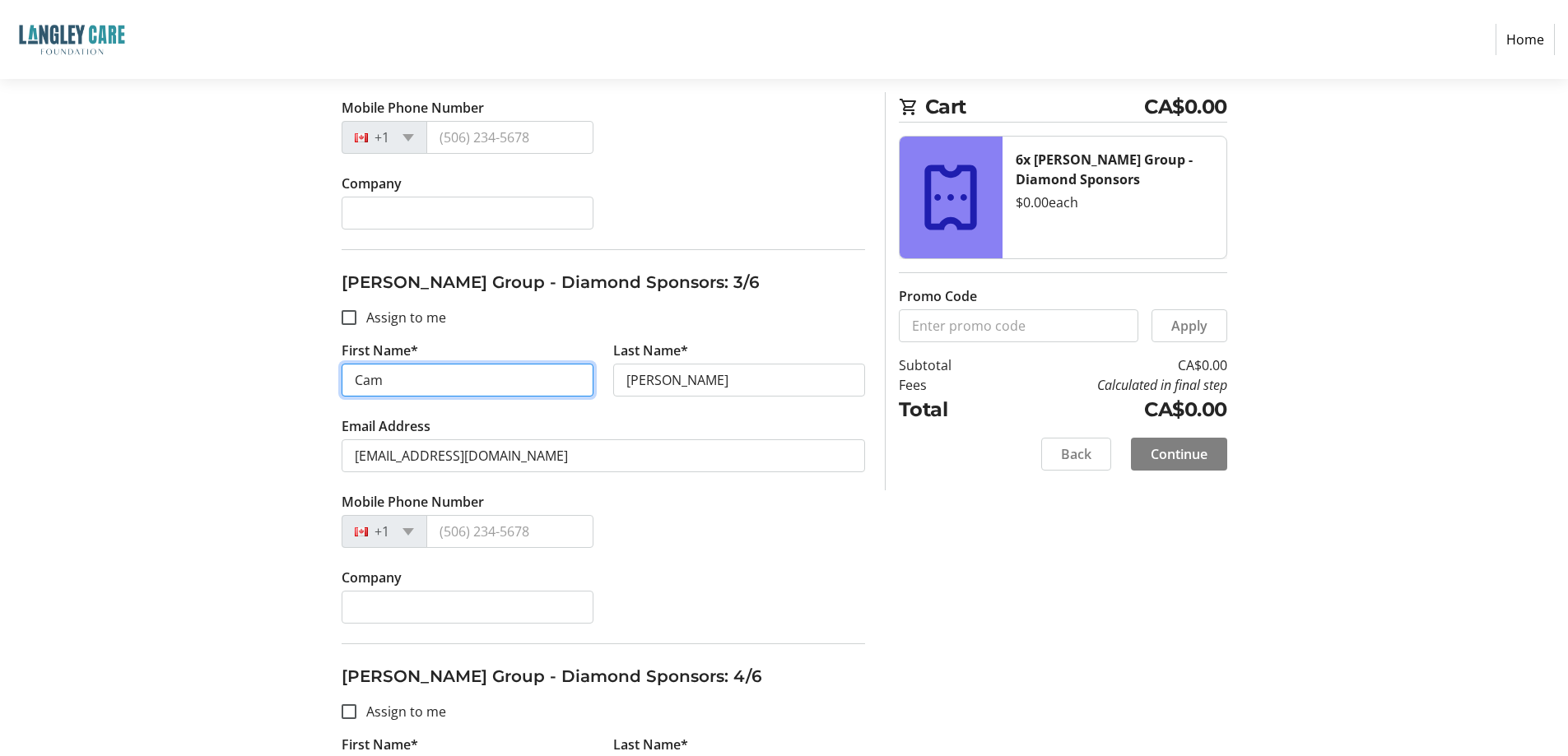
drag, startPoint x: 409, startPoint y: 382, endPoint x: 326, endPoint y: 380, distance: 83.0
click at [326, 380] on div "Assign Tickets Enter details for each attendee so that they receive their ticke…" at bounding box center [784, 602] width 1086 height 2446
type input "[PERSON_NAME]"
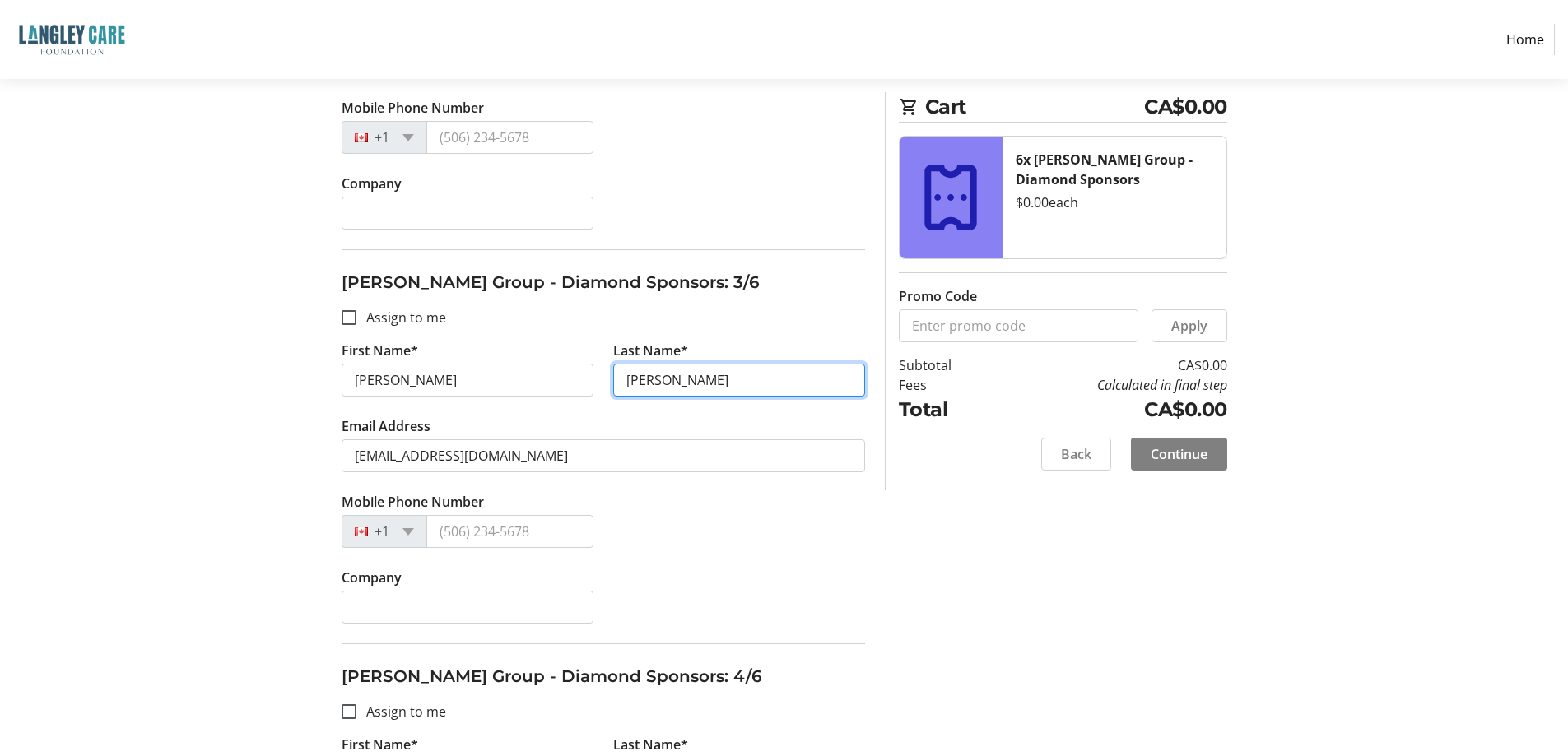
type input "[PERSON_NAME]"
click at [92, 368] on section "Purchase Step 2 of 5 Cart CA$0.00 6x [PERSON_NAME] Group - Diamond Sponsors $0.…" at bounding box center [784, 534] width 1568 height 2583
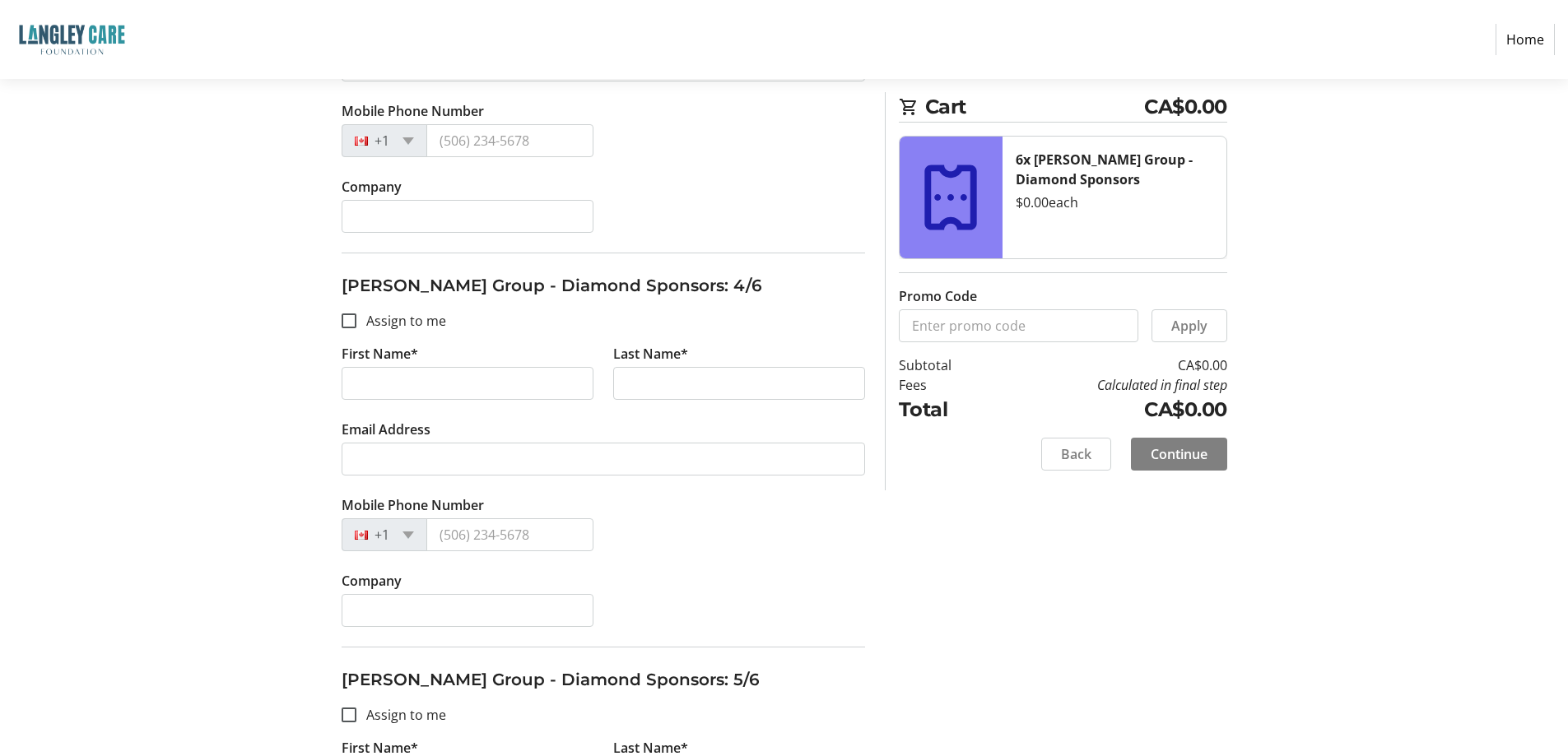
scroll to position [1234, 0]
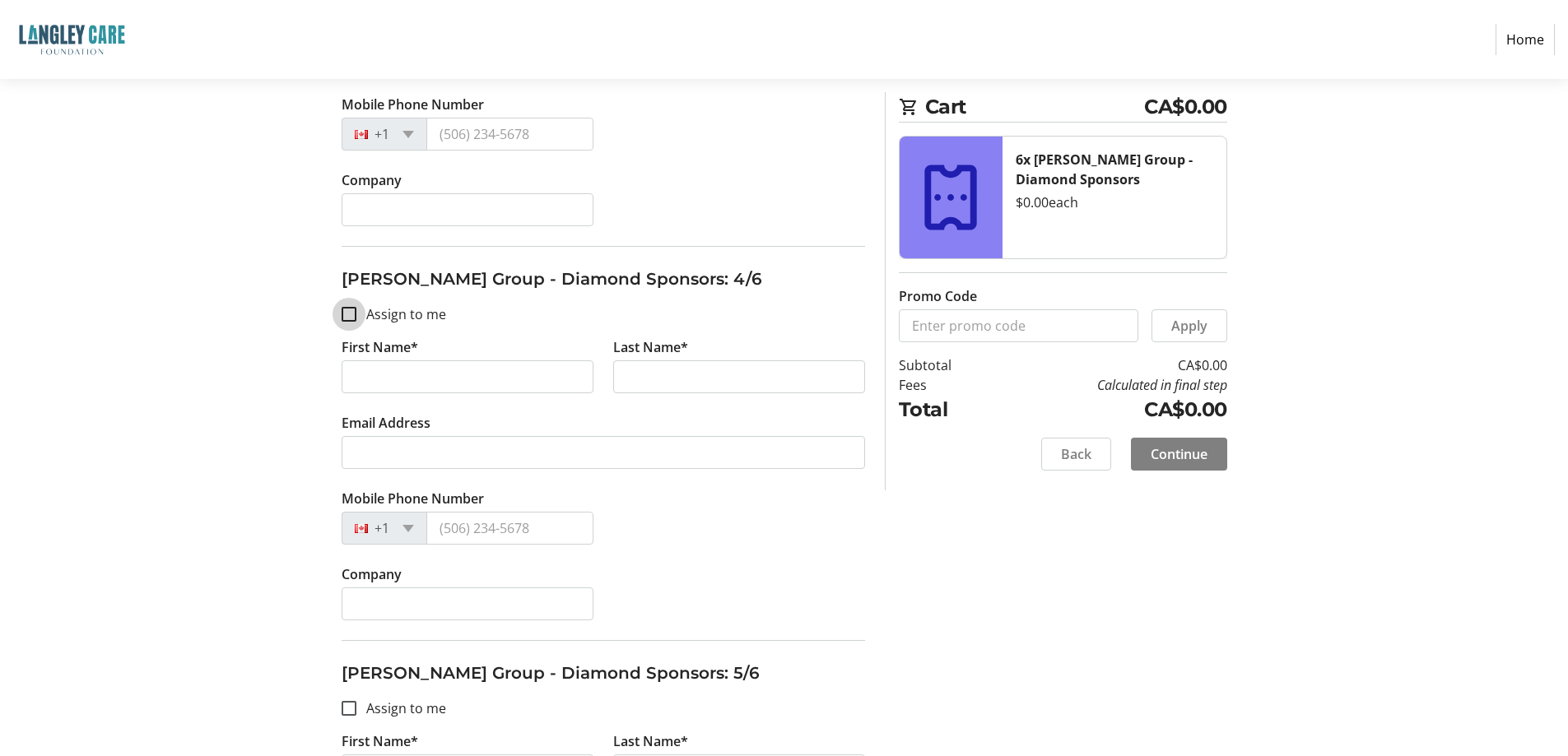
click at [356, 321] on input "Assign to me" at bounding box center [349, 314] width 15 height 15
checkbox input "true"
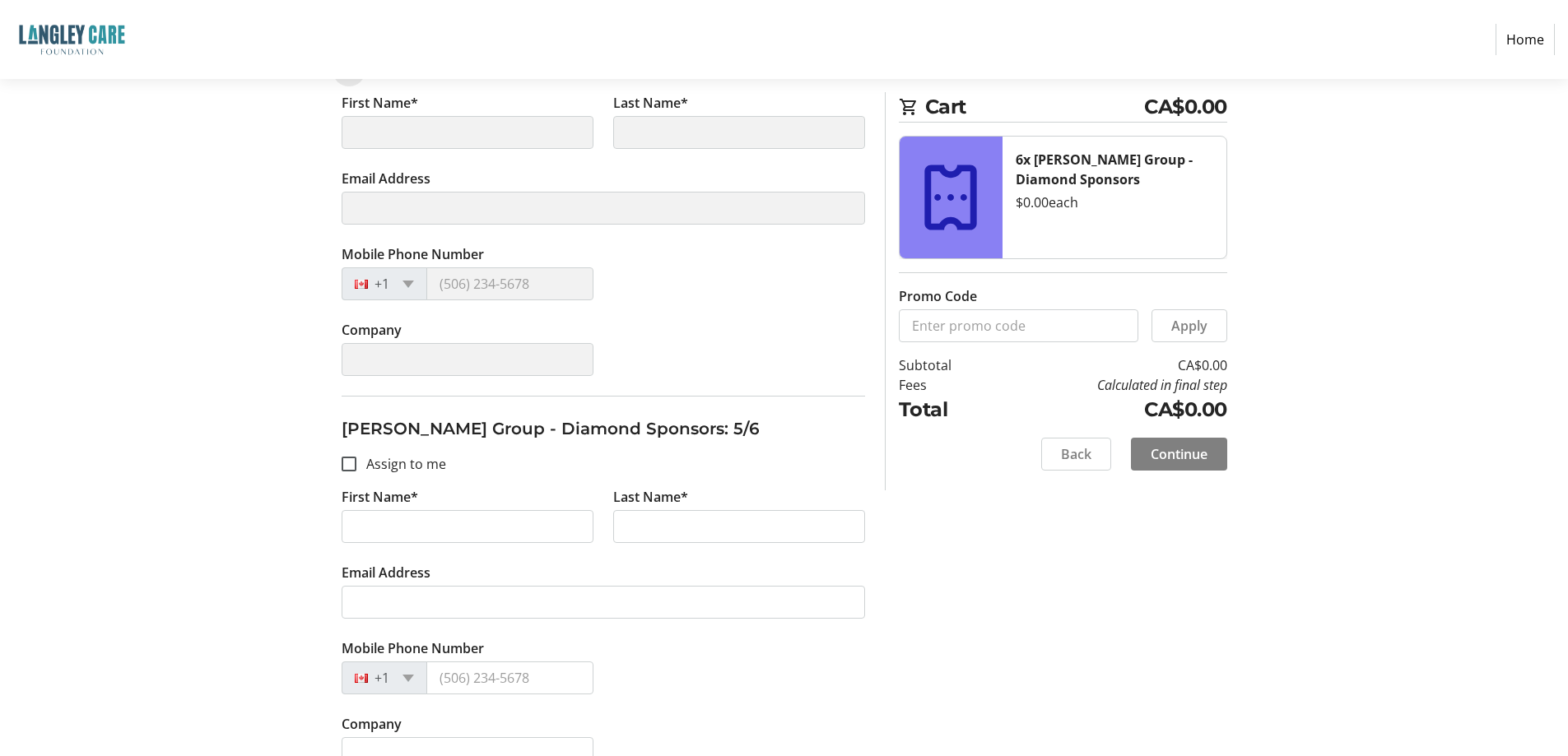
scroll to position [1481, 0]
type input "[PERSON_NAME]"
type input "[PERSON_NAME][EMAIL_ADDRESS][DOMAIN_NAME]"
type input "[PHONE_NUMBER]"
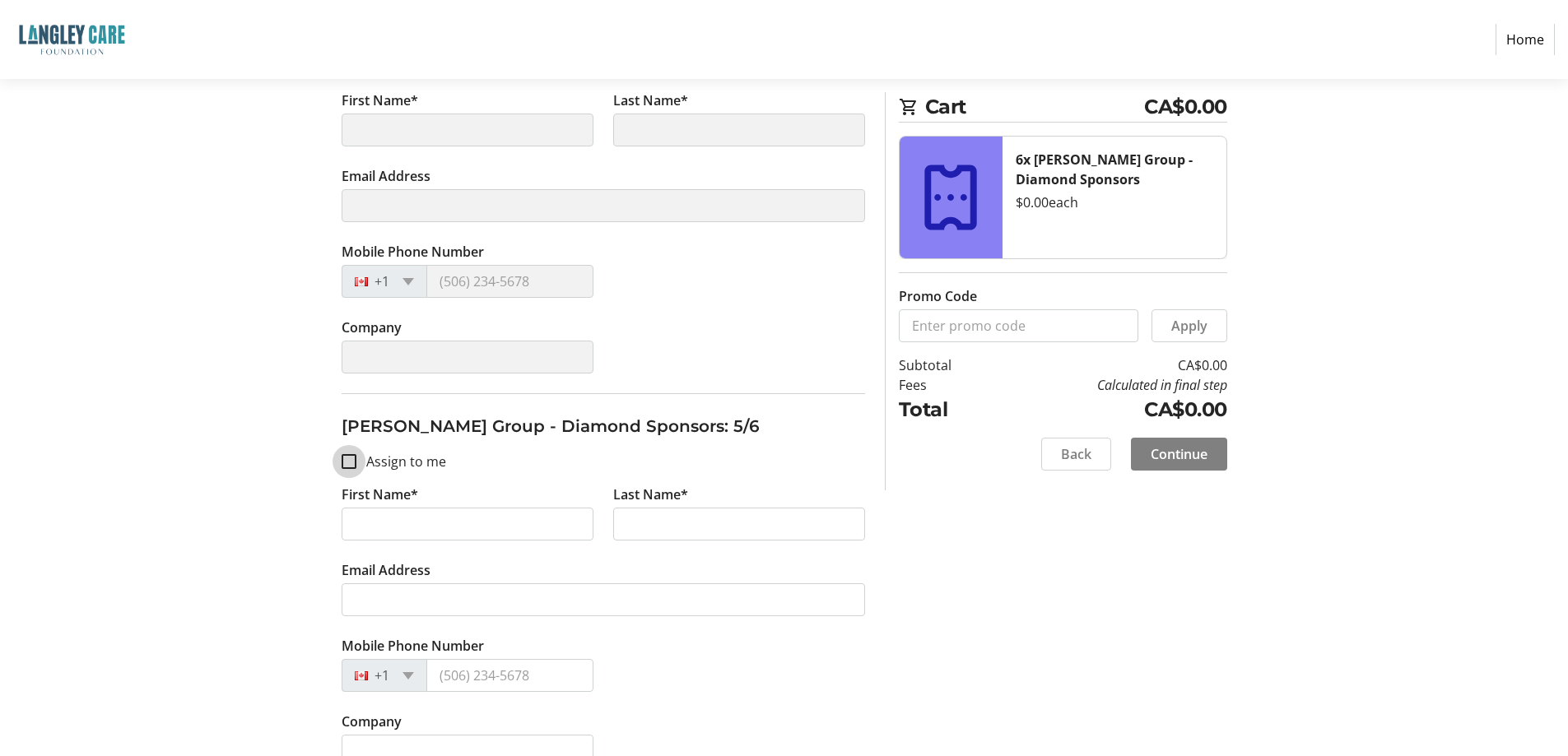
type input "[PERSON_NAME] Group"
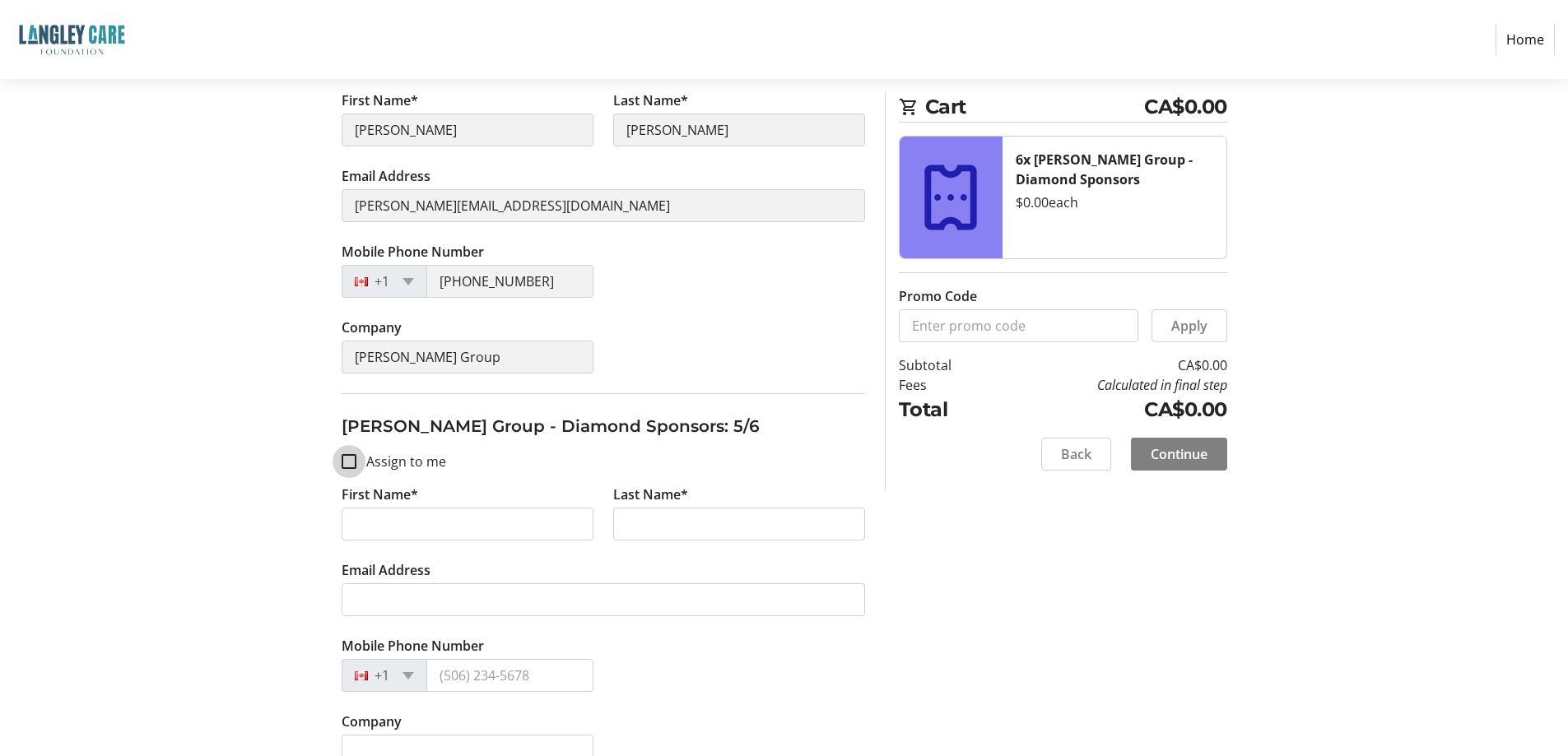
click at [355, 463] on input "Assign to me" at bounding box center [349, 461] width 15 height 15
checkbox input "true"
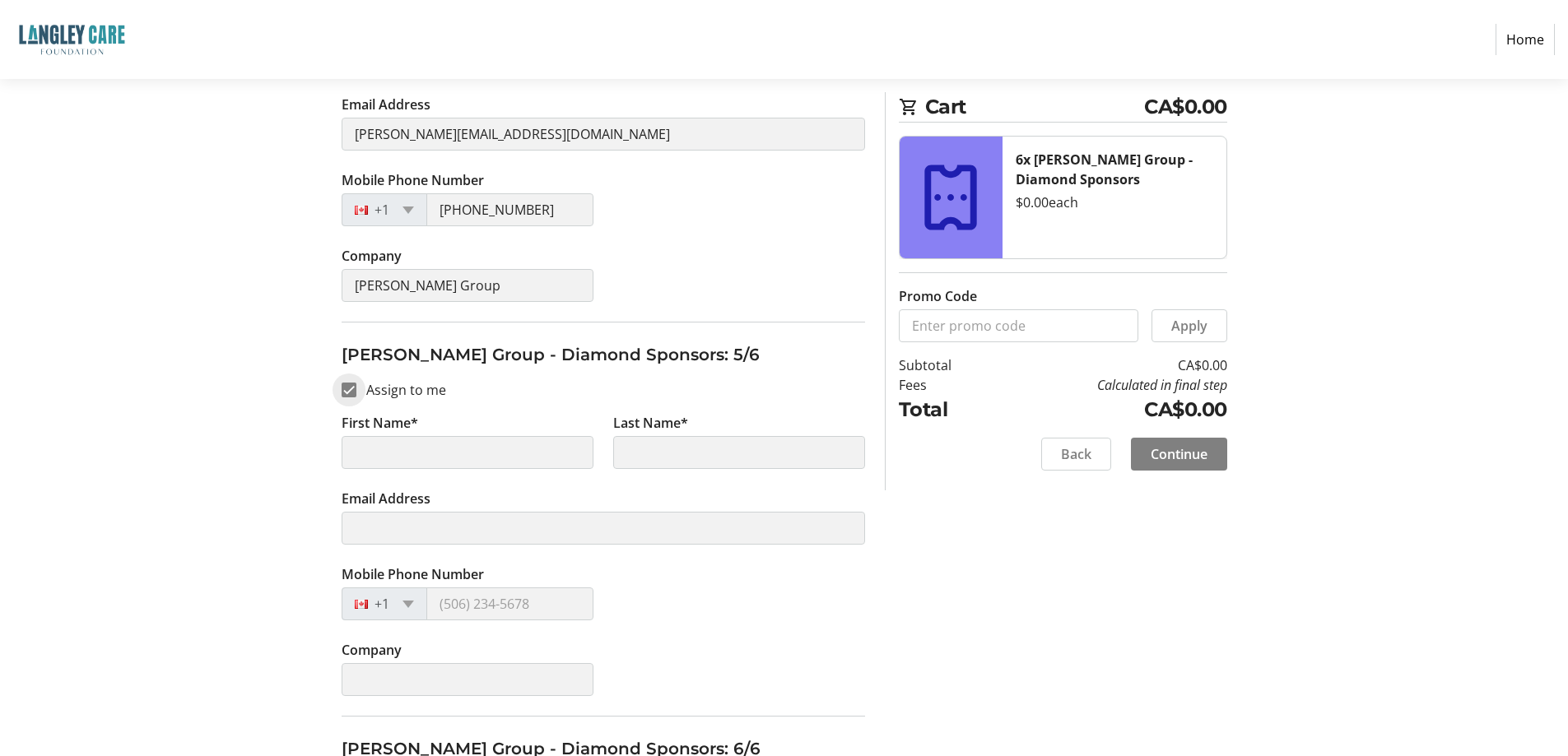
scroll to position [1727, 0]
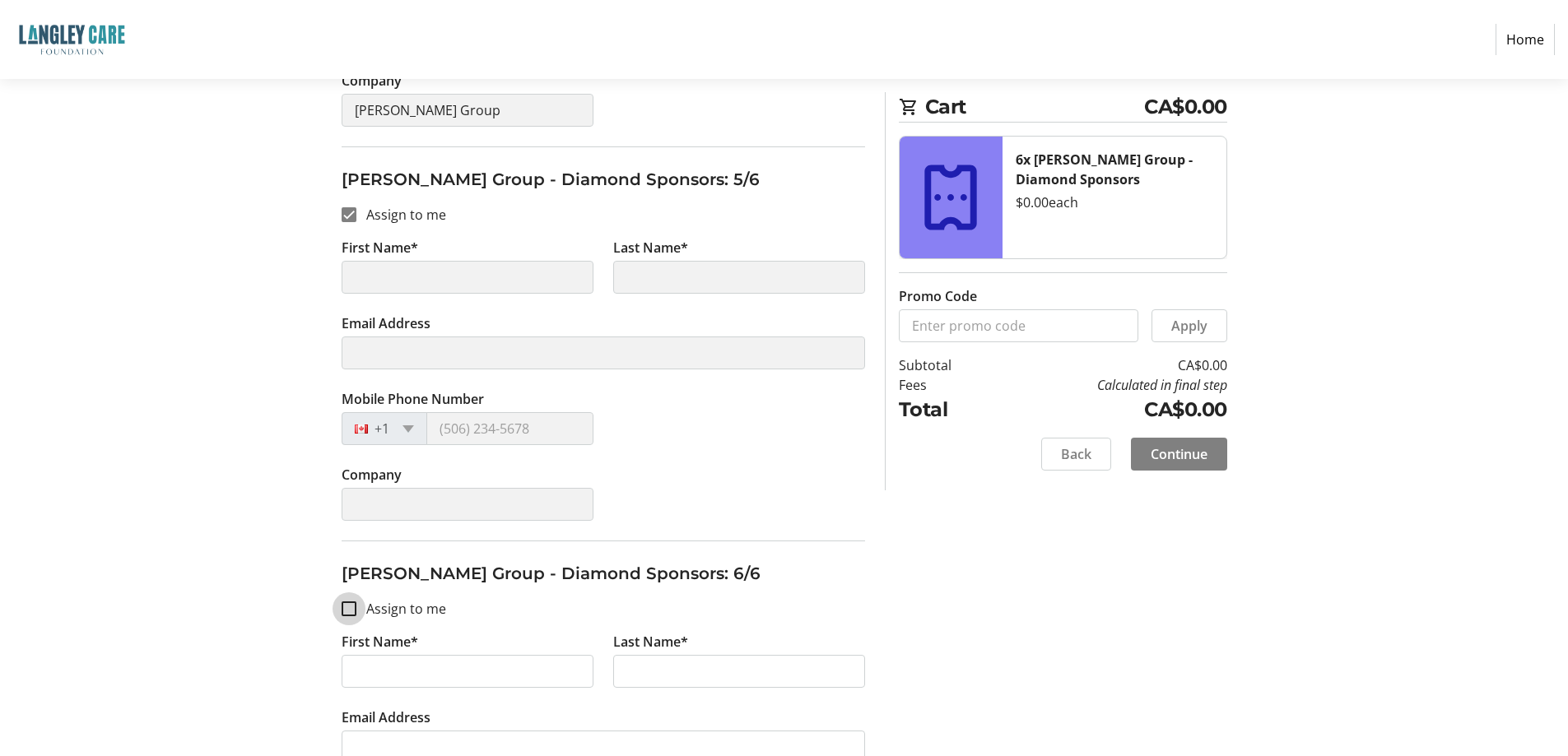
click at [353, 609] on input "Assign to me" at bounding box center [349, 609] width 15 height 15
checkbox input "true"
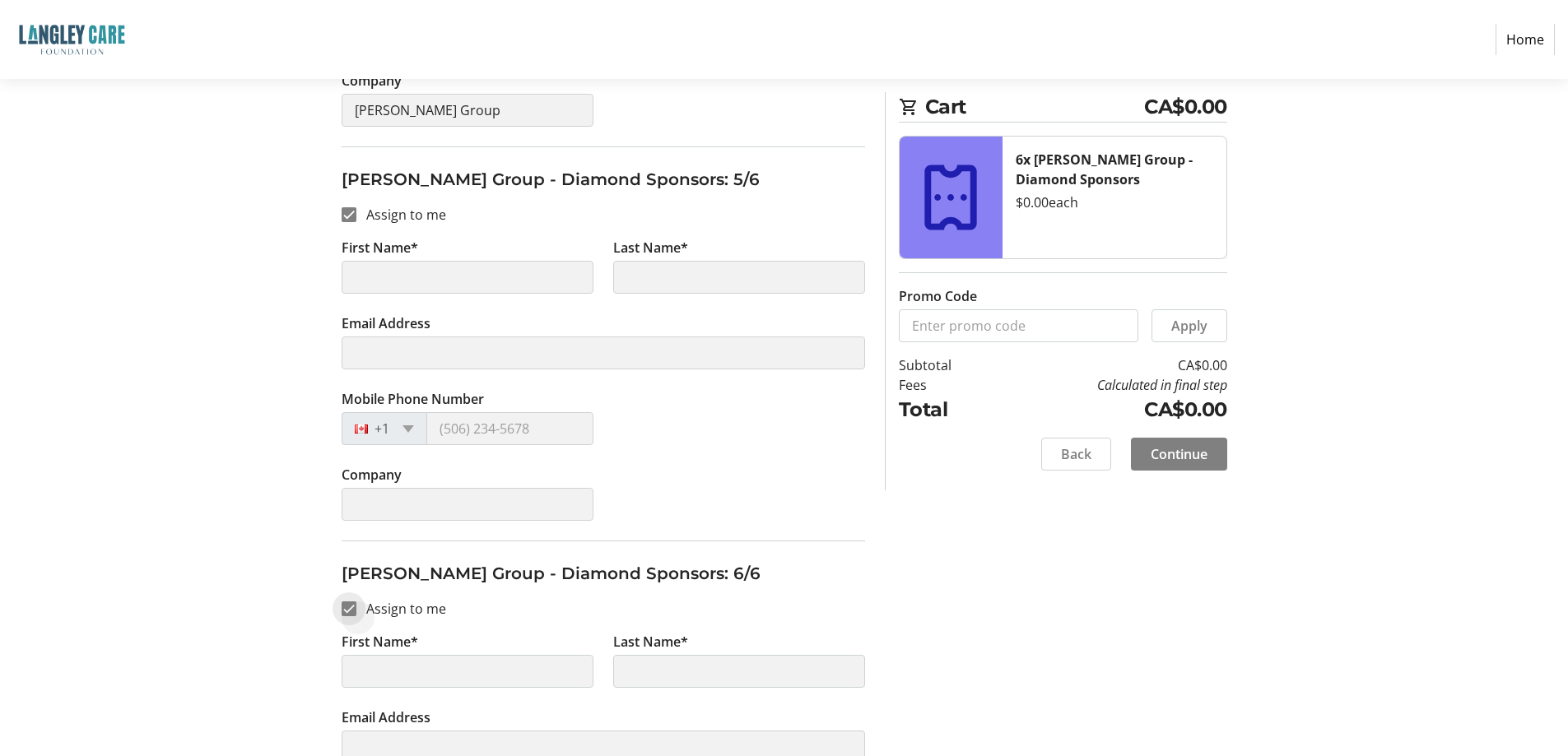
type input "[PERSON_NAME]"
type input "[PERSON_NAME][EMAIL_ADDRESS][DOMAIN_NAME]"
type input "[PHONE_NUMBER]"
type input "[PERSON_NAME] Group"
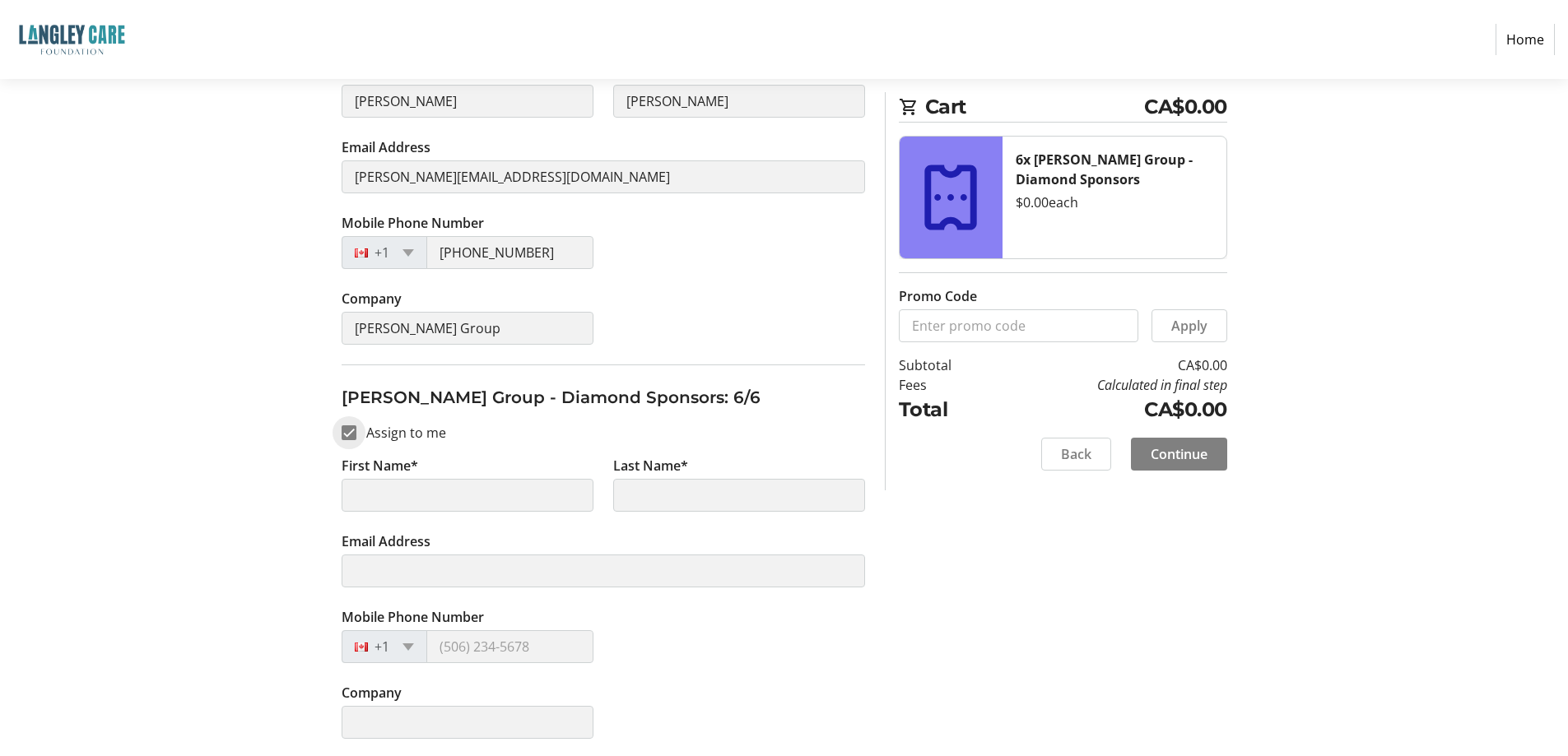
scroll to position [1906, 0]
type input "[PERSON_NAME]"
type input "[PERSON_NAME][EMAIL_ADDRESS][DOMAIN_NAME]"
type input "[PHONE_NUMBER]"
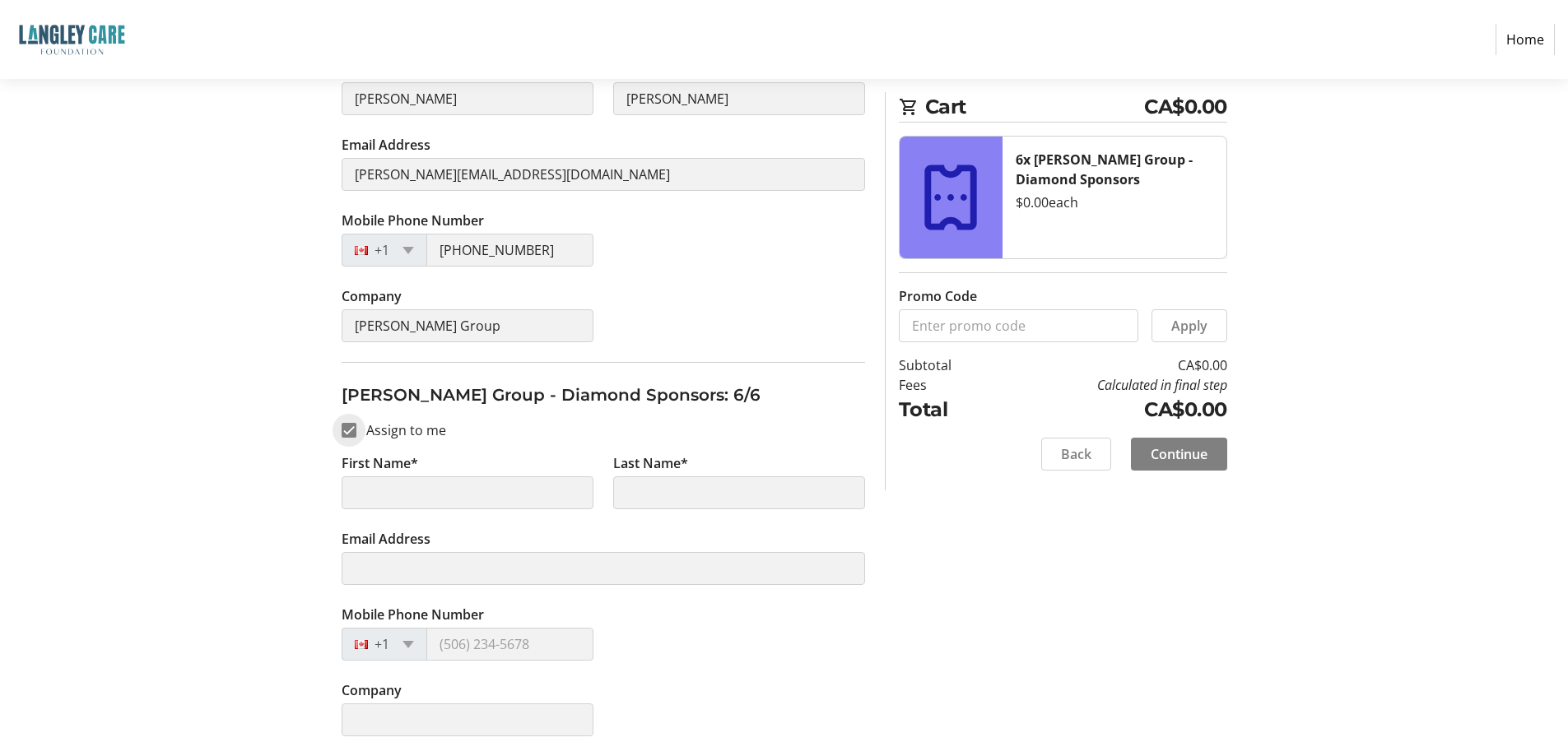
type input "[PERSON_NAME] Group"
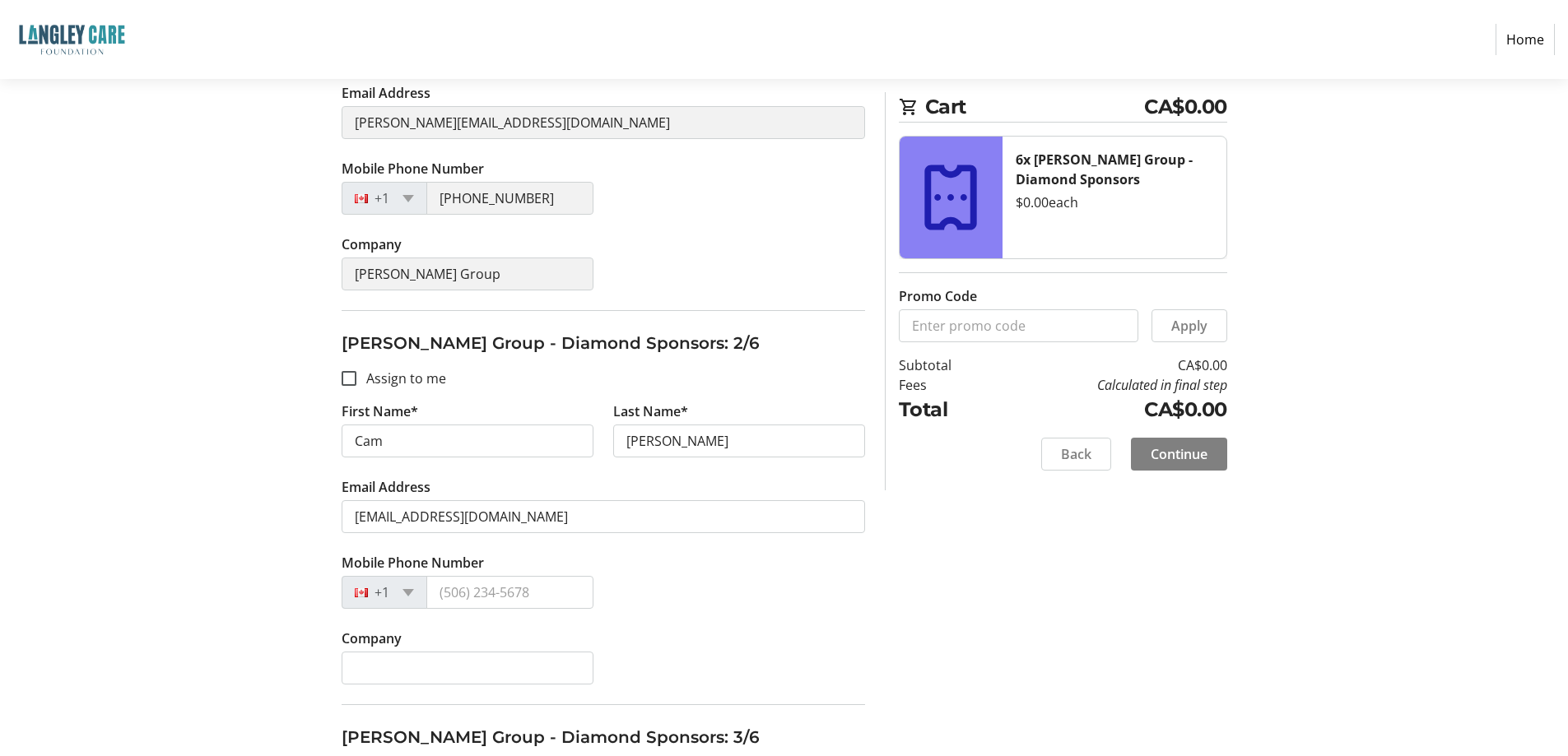
scroll to position [425, 0]
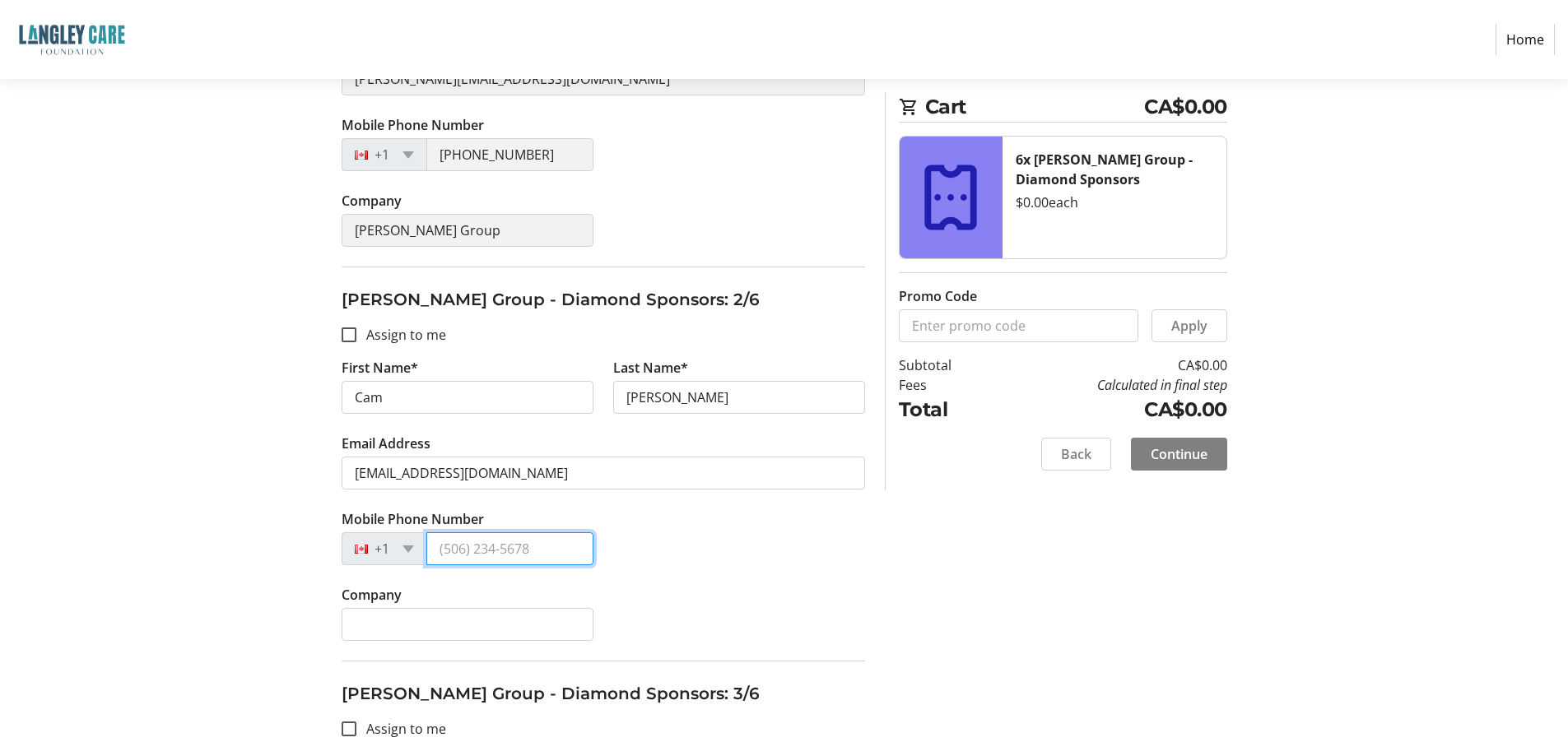
click at [543, 551] on input "Mobile Phone Number" at bounding box center [509, 548] width 167 height 33
drag, startPoint x: 543, startPoint y: 551, endPoint x: 400, endPoint y: 560, distance: 143.3
click at [400, 560] on div "[PHONE_NUMBER]" at bounding box center [467, 548] width 251 height 33
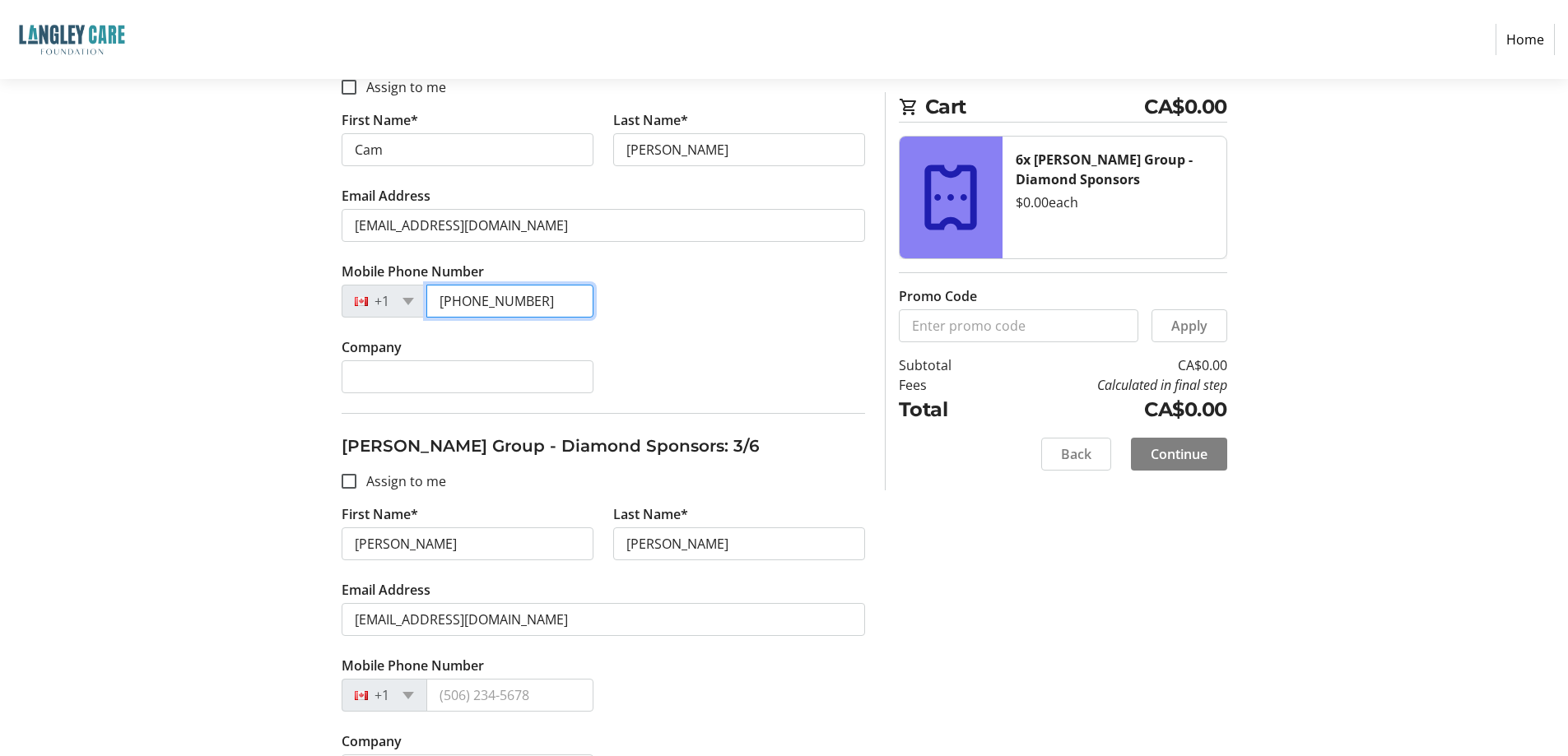
scroll to position [754, 0]
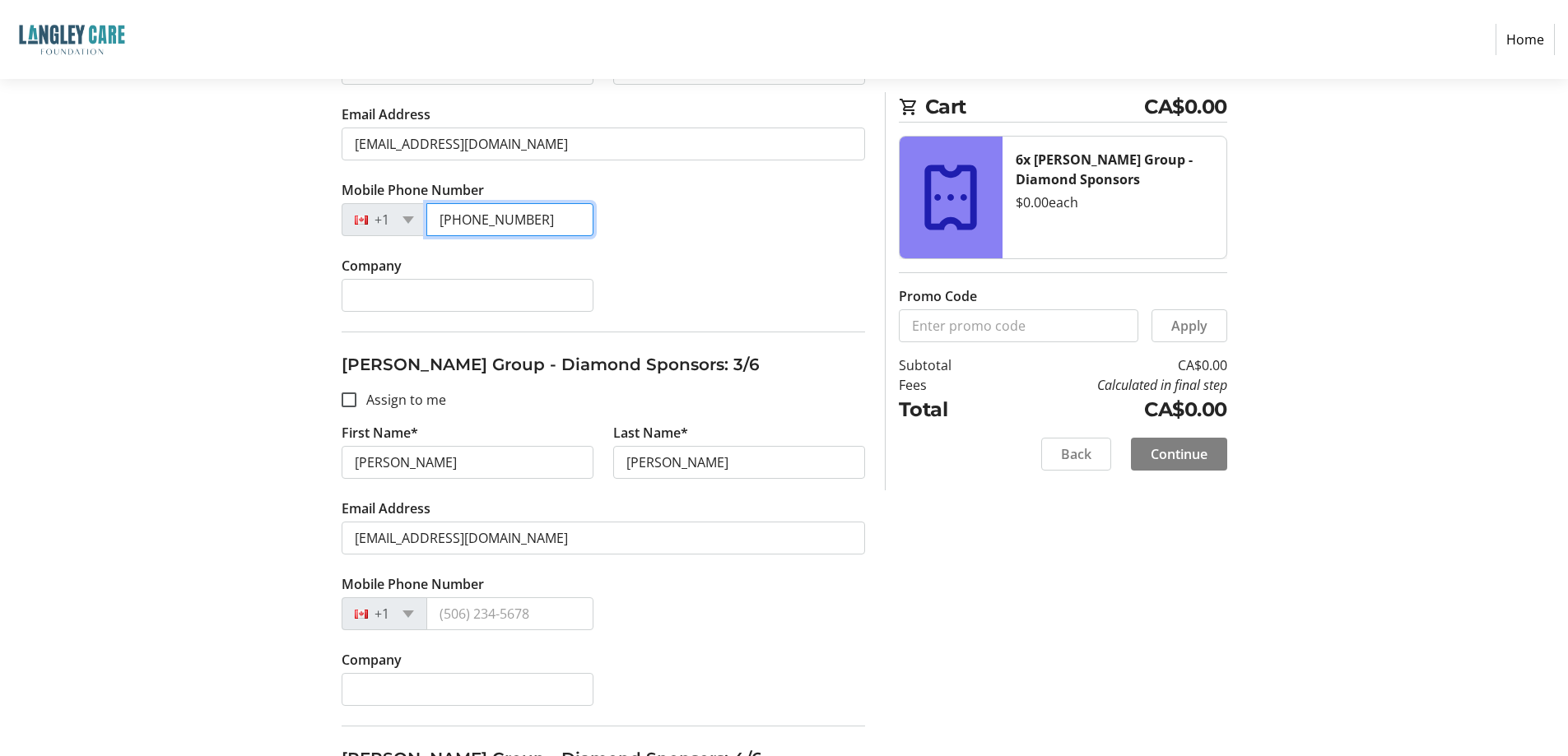
type input "[PHONE_NUMBER]"
click at [493, 620] on input "Mobile Phone Number" at bounding box center [509, 613] width 167 height 33
paste input "[PHONE_NUMBER]"
type input "[PHONE_NUMBER]"
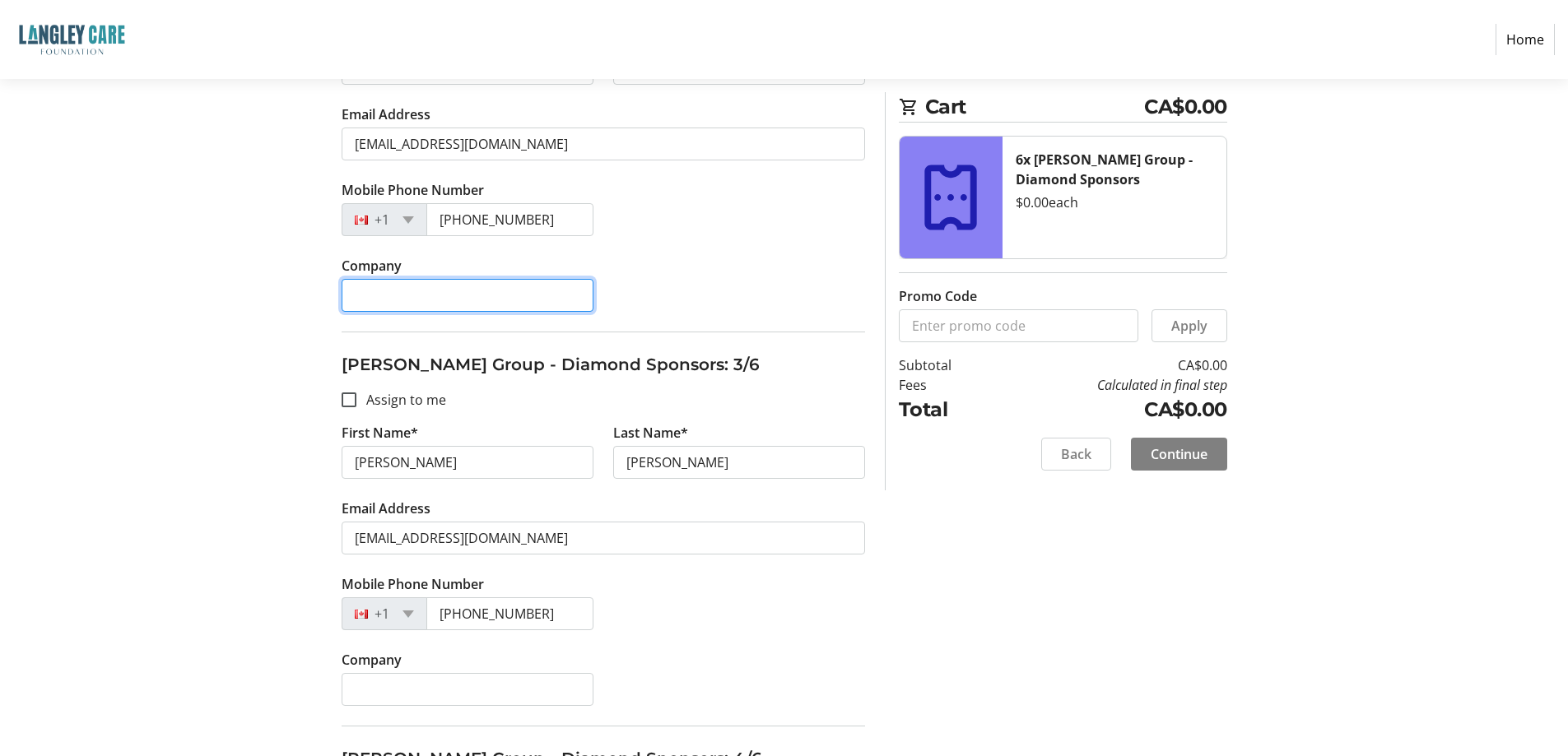
click at [447, 288] on input "Company" at bounding box center [467, 295] width 251 height 33
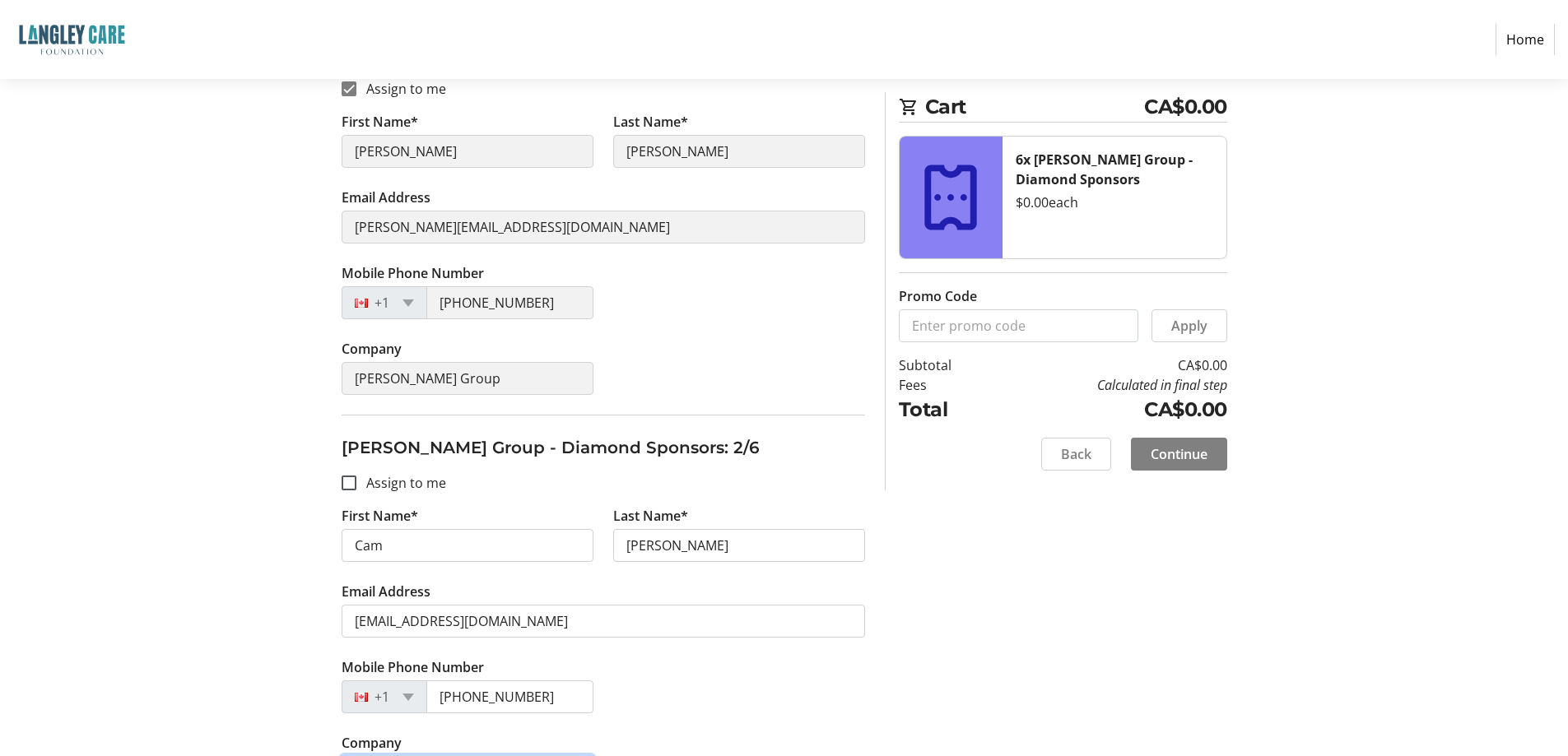
scroll to position [261, 0]
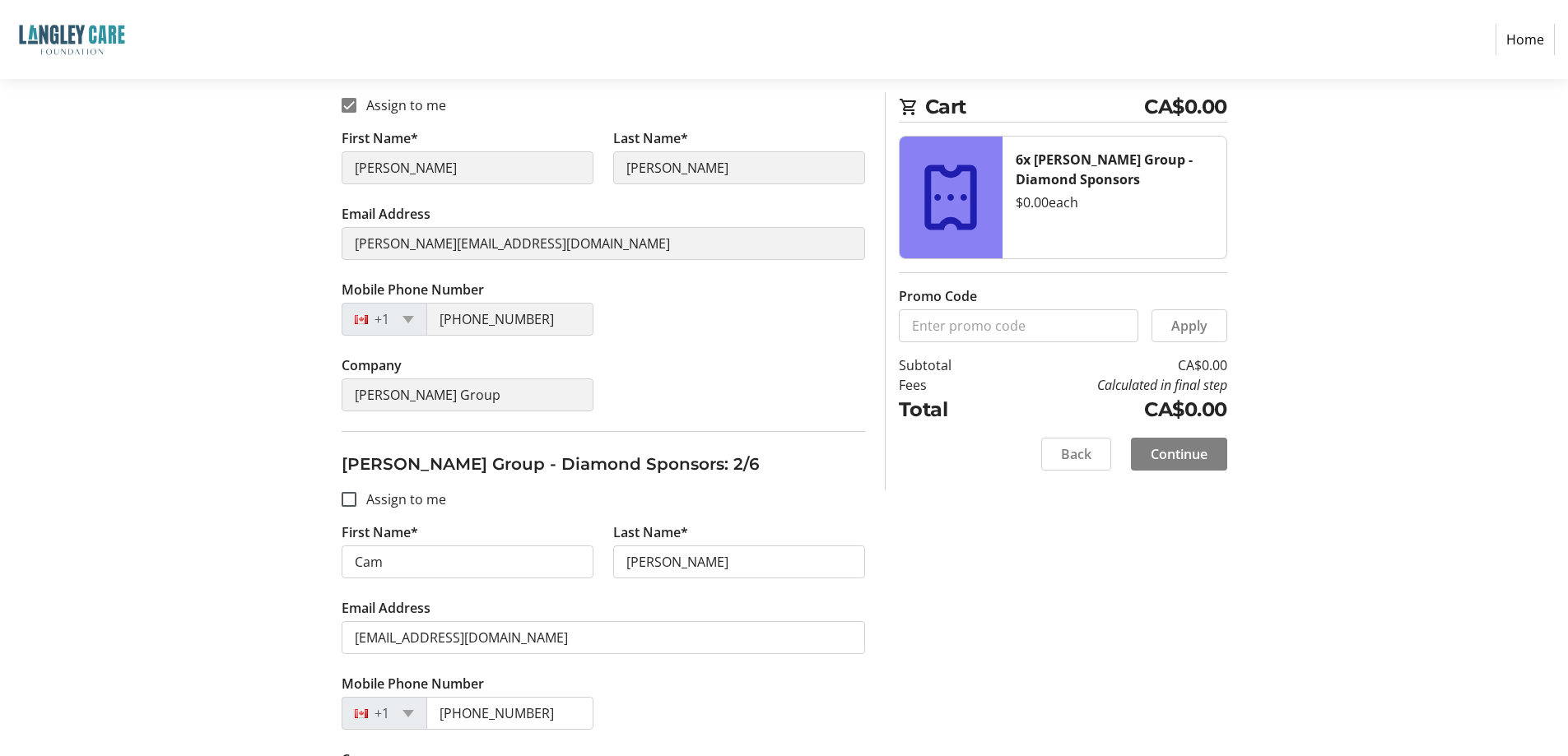
click at [335, 386] on tr-form-field "Company [PERSON_NAME] Group" at bounding box center [468, 393] width 272 height 76
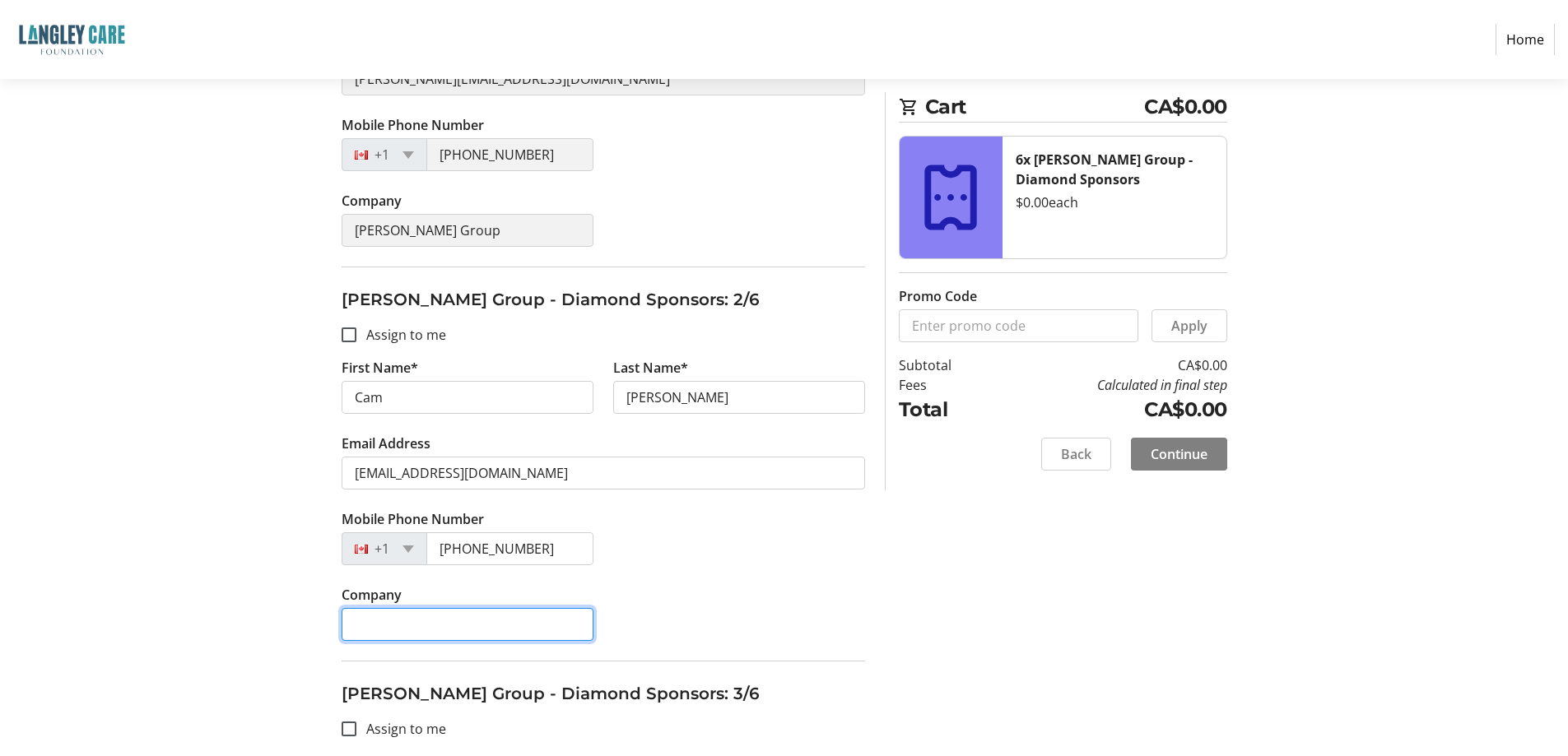
click at [437, 631] on input "Company" at bounding box center [467, 624] width 251 height 33
paste input "[PERSON_NAME] Group"
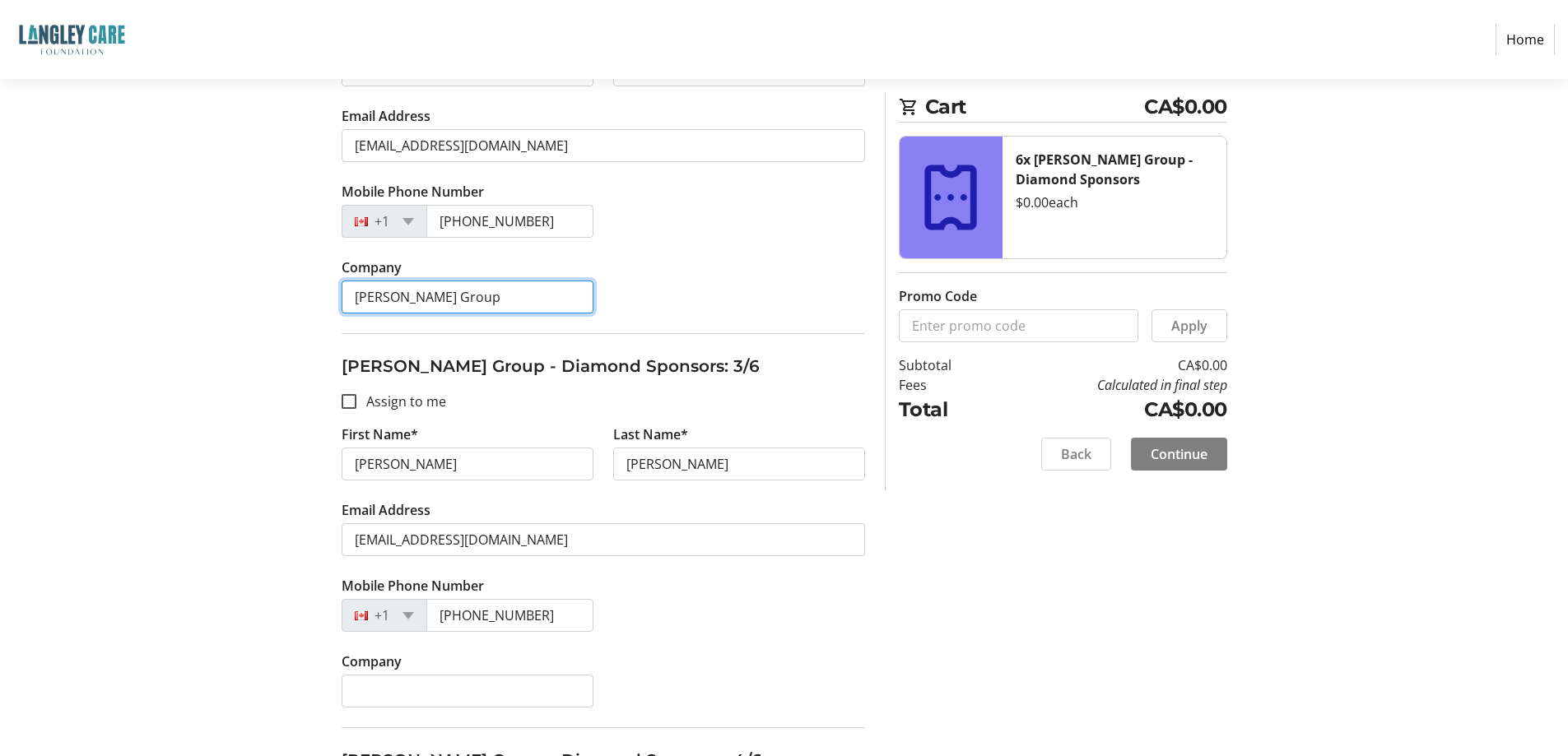
scroll to position [754, 0]
type input "[PERSON_NAME] Group"
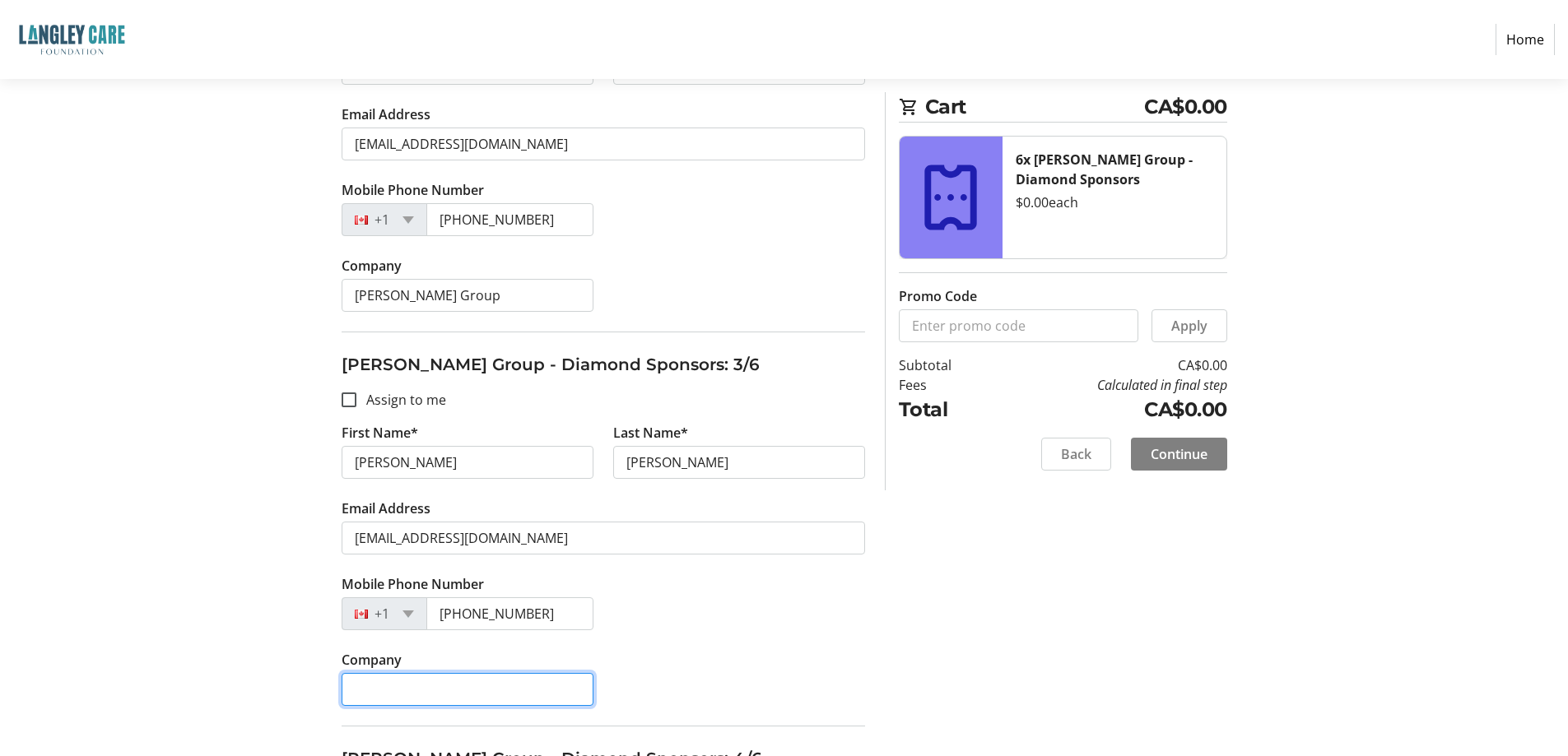
click at [426, 697] on input "Company" at bounding box center [467, 689] width 251 height 33
paste input "[PERSON_NAME] Group"
type input "[PERSON_NAME] Group"
click at [799, 702] on div "Company [PERSON_NAME] Group" at bounding box center [603, 688] width 543 height 76
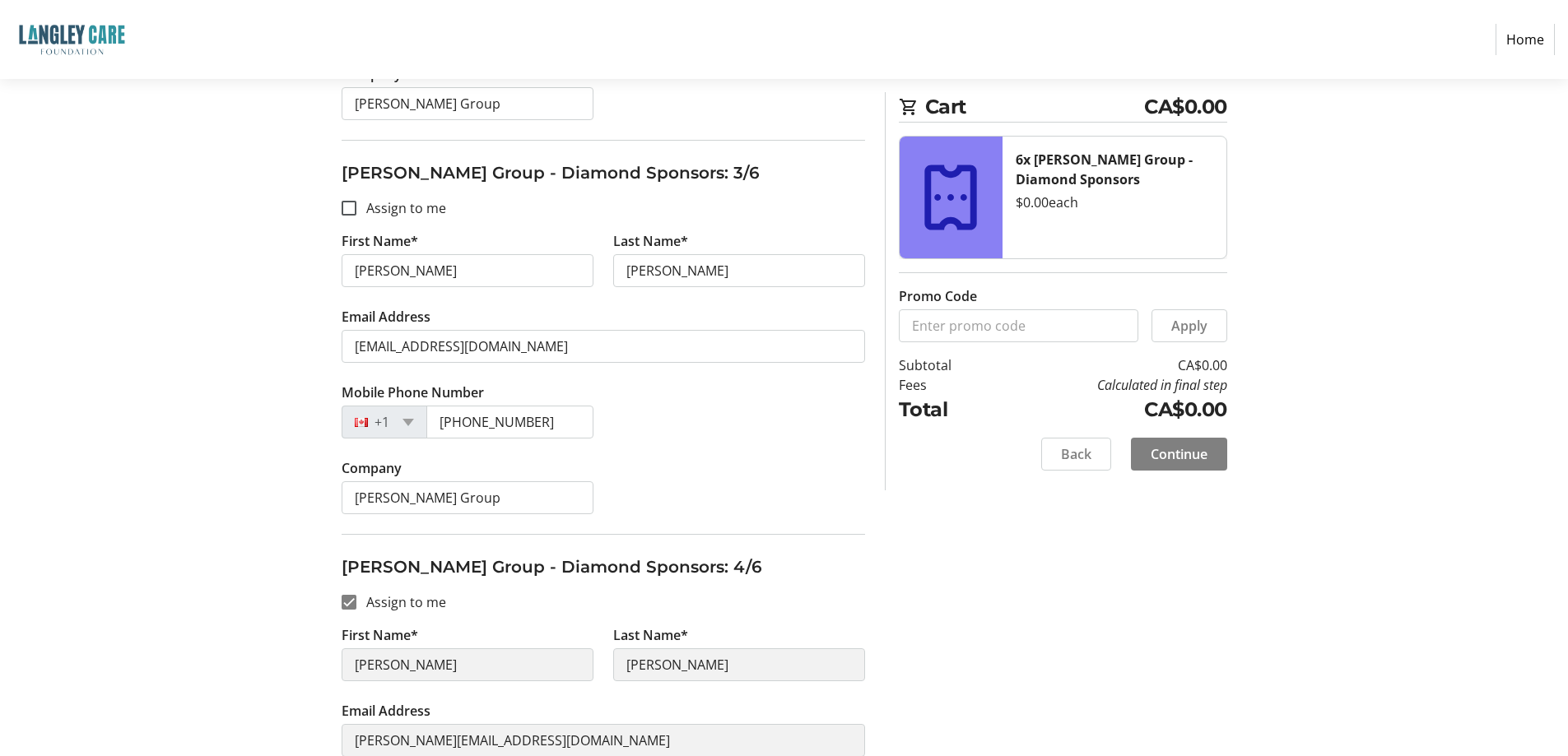
scroll to position [0, 0]
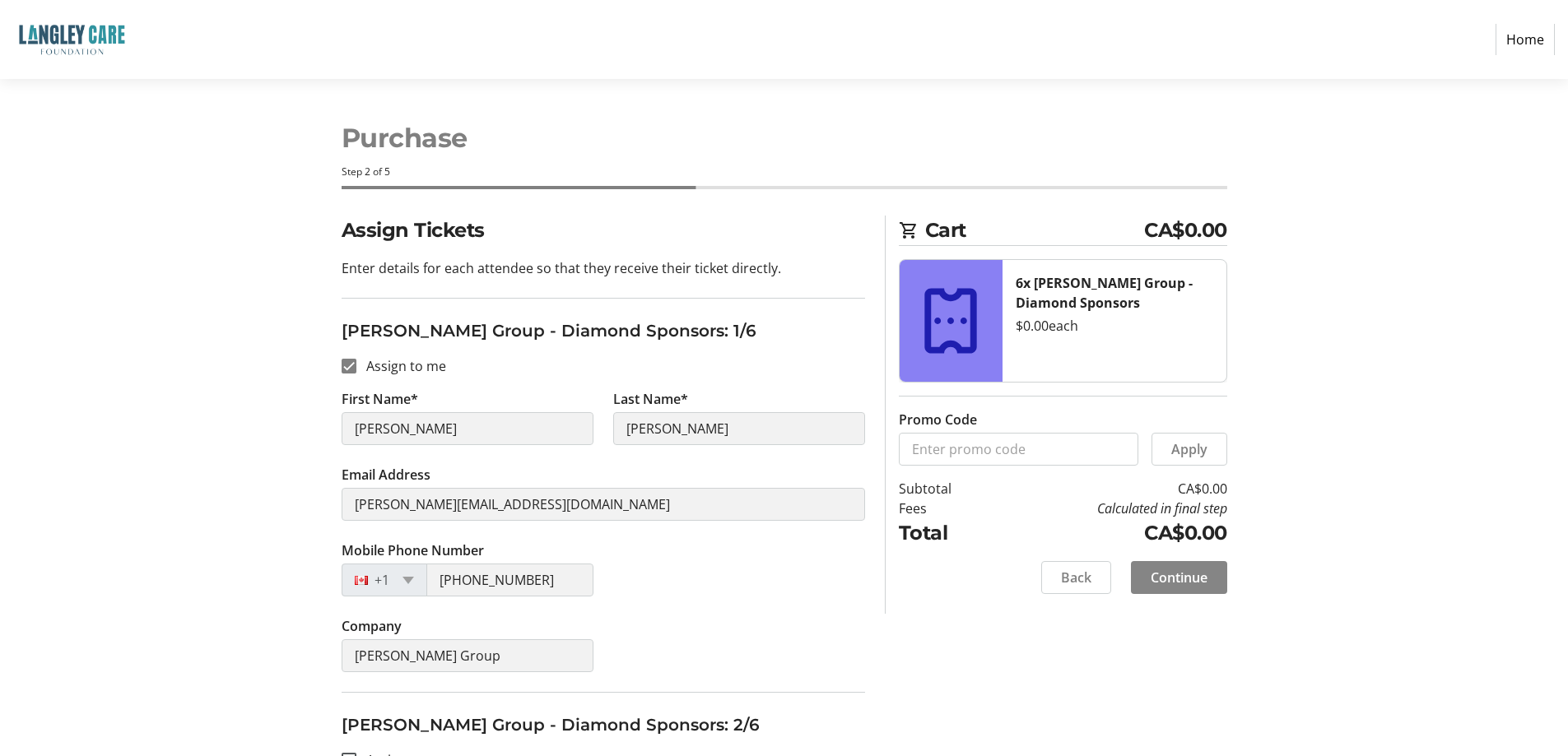
click at [1167, 580] on span "Continue" at bounding box center [1179, 577] width 56 height 19
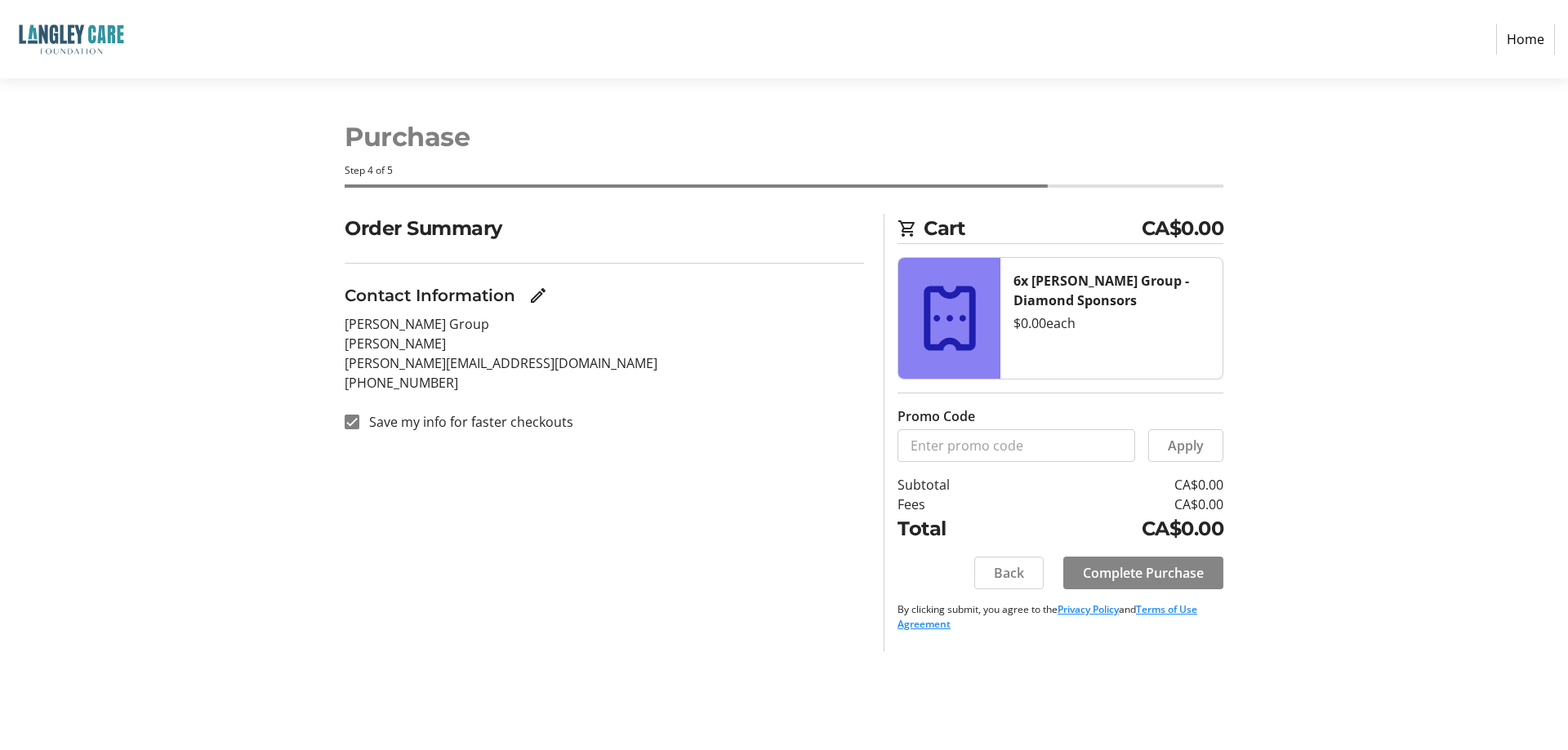
click at [1158, 573] on span "Complete Purchase" at bounding box center [1143, 572] width 121 height 19
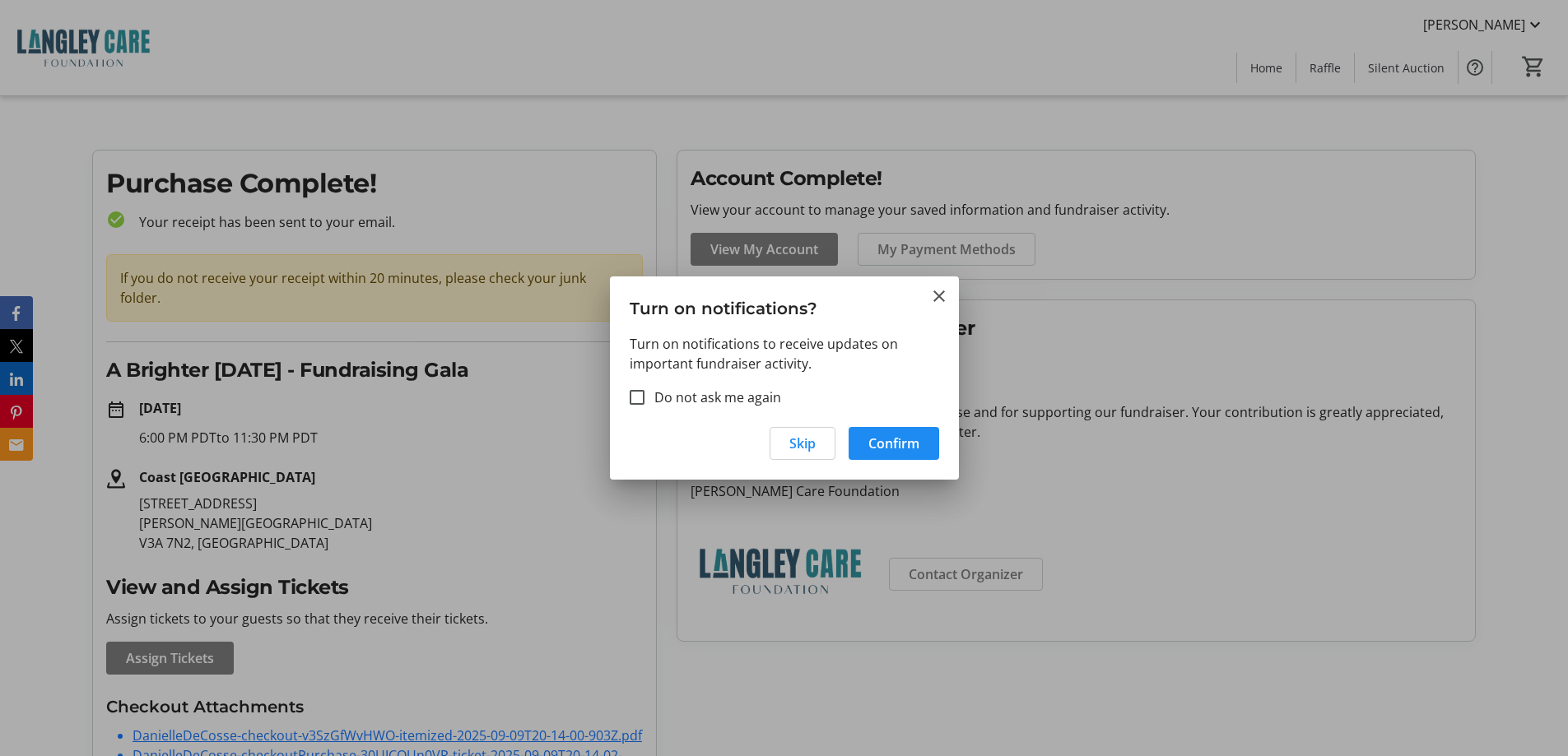
click at [748, 398] on label "Do not ask me again" at bounding box center [712, 397] width 137 height 19
click at [644, 398] on input "Do not ask me again" at bounding box center [636, 397] width 15 height 15
checkbox input "true"
click at [901, 438] on span "Confirm" at bounding box center [894, 443] width 51 height 19
